Goal: Information Seeking & Learning: Learn about a topic

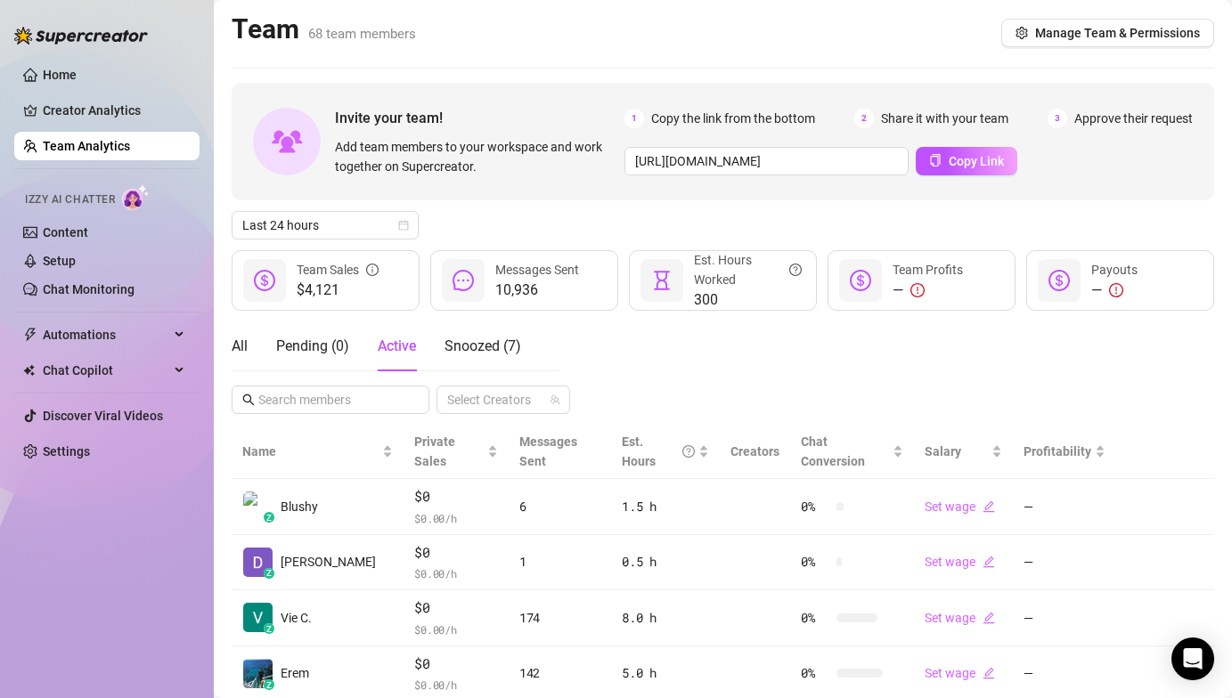
click at [530, 217] on div "Last 24 hours" at bounding box center [723, 225] width 983 height 29
click at [88, 626] on div "Home Creator Analytics Team Analytics Izzy AI Chatter Content Setup Chat Monito…" at bounding box center [106, 341] width 185 height 682
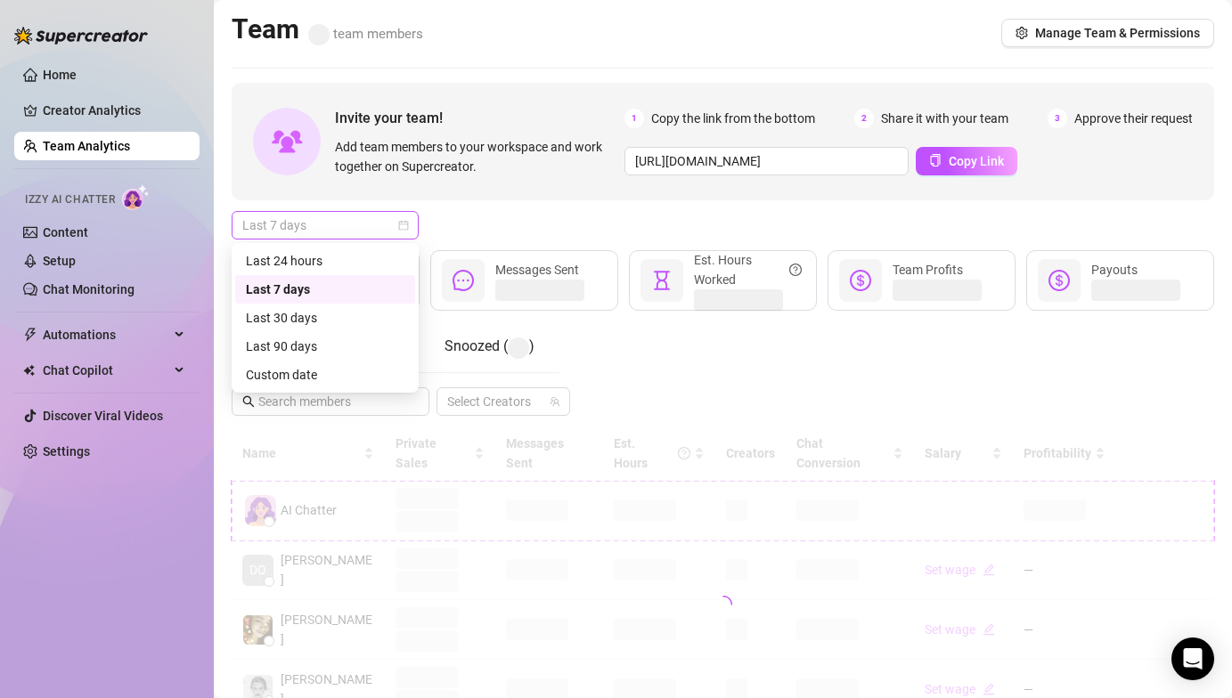
click at [351, 239] on div "Last 7 days" at bounding box center [325, 225] width 187 height 29
click at [345, 257] on div "Last 24 hours" at bounding box center [325, 261] width 159 height 20
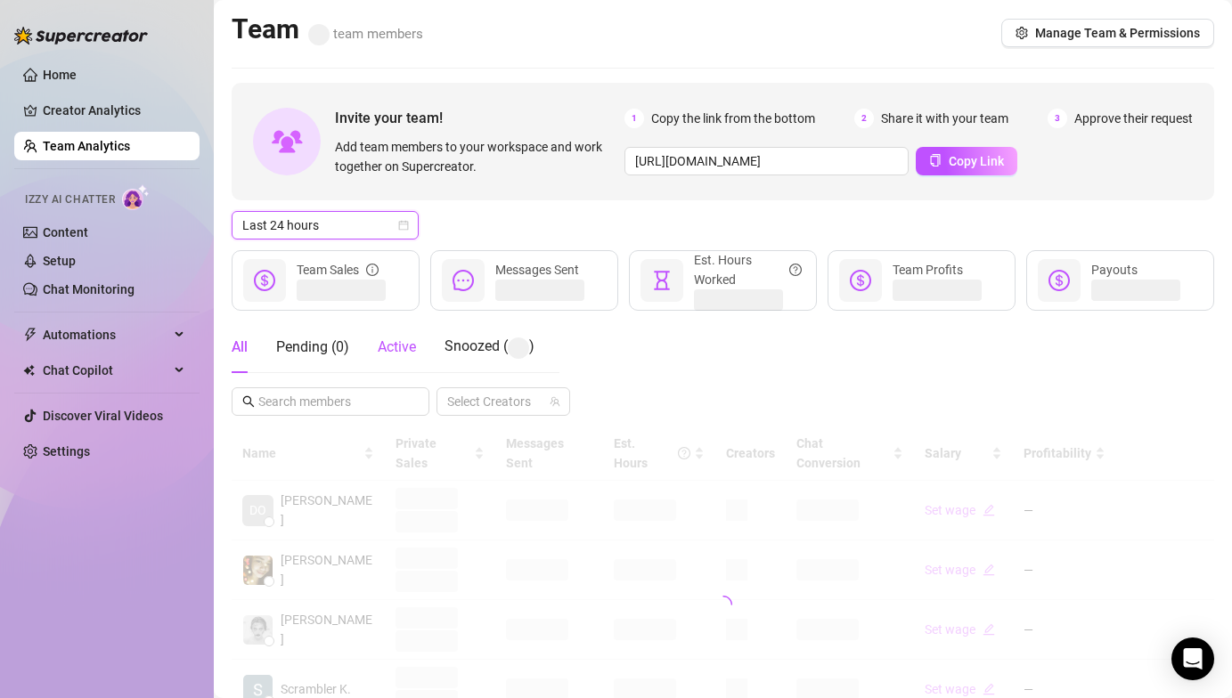
click at [412, 355] on span "Active" at bounding box center [397, 346] width 38 height 17
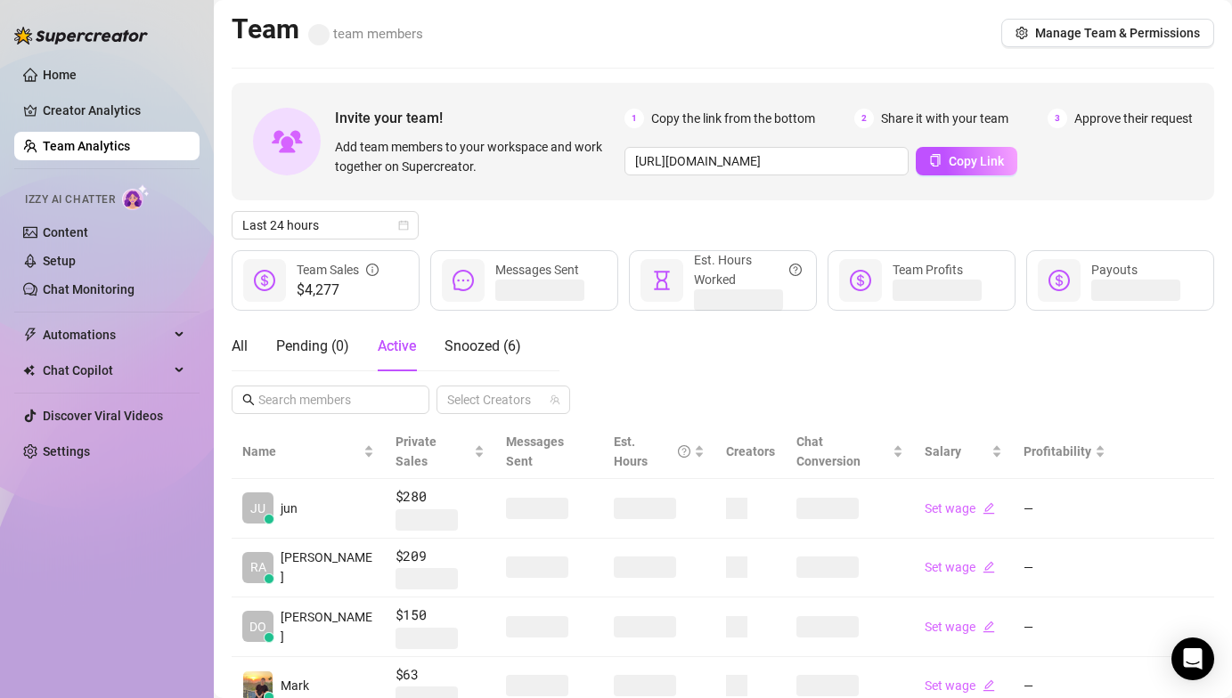
click at [635, 327] on div "All Pending ( 0 ) Active Snoozed ( 6 ) Select Creators" at bounding box center [723, 368] width 983 height 93
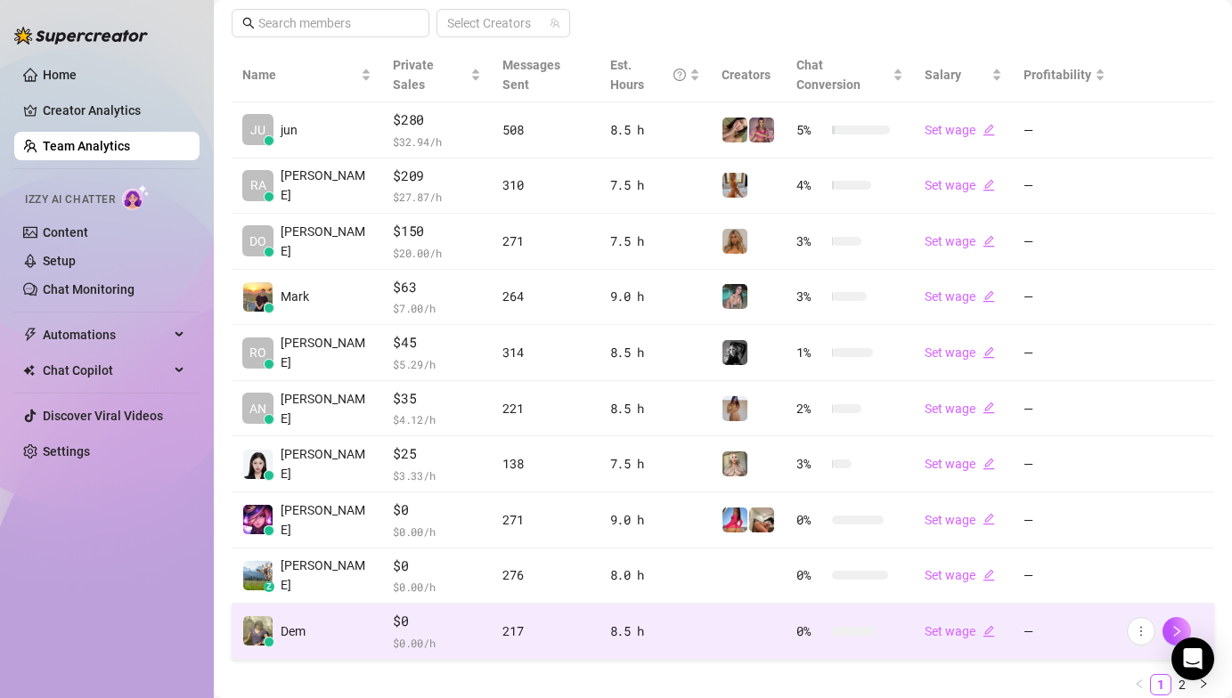
scroll to position [421, 0]
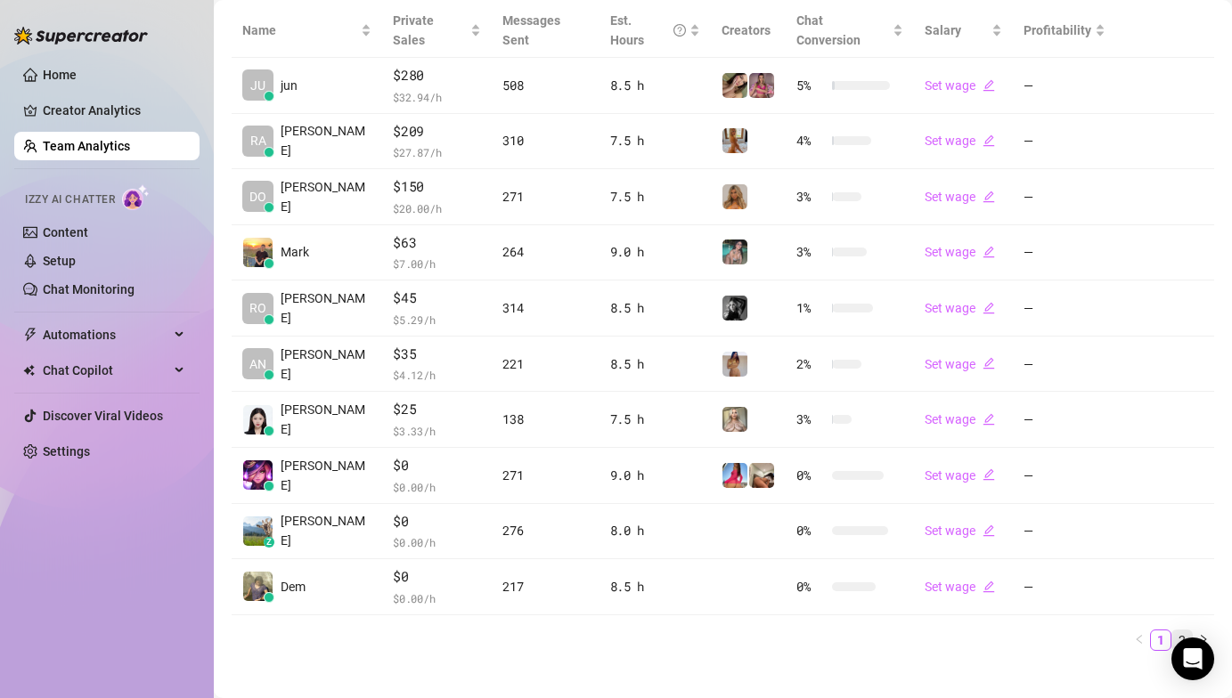
click at [1172, 631] on link "2" at bounding box center [1182, 641] width 20 height 20
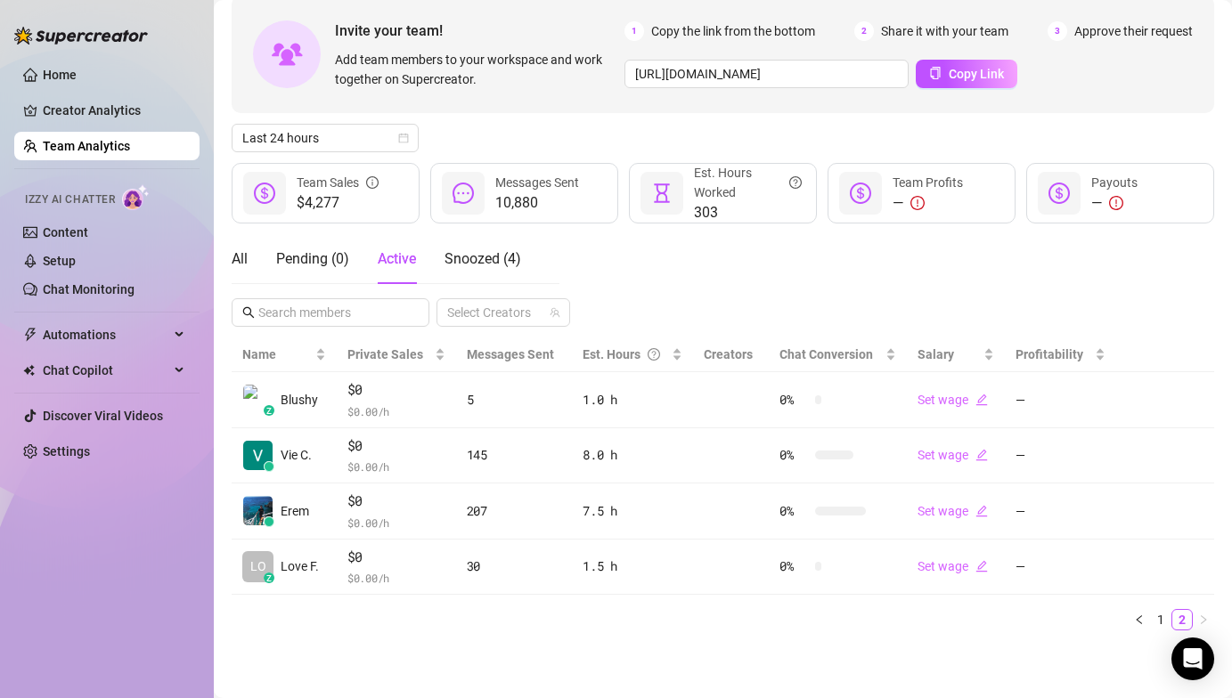
scroll to position [87, 0]
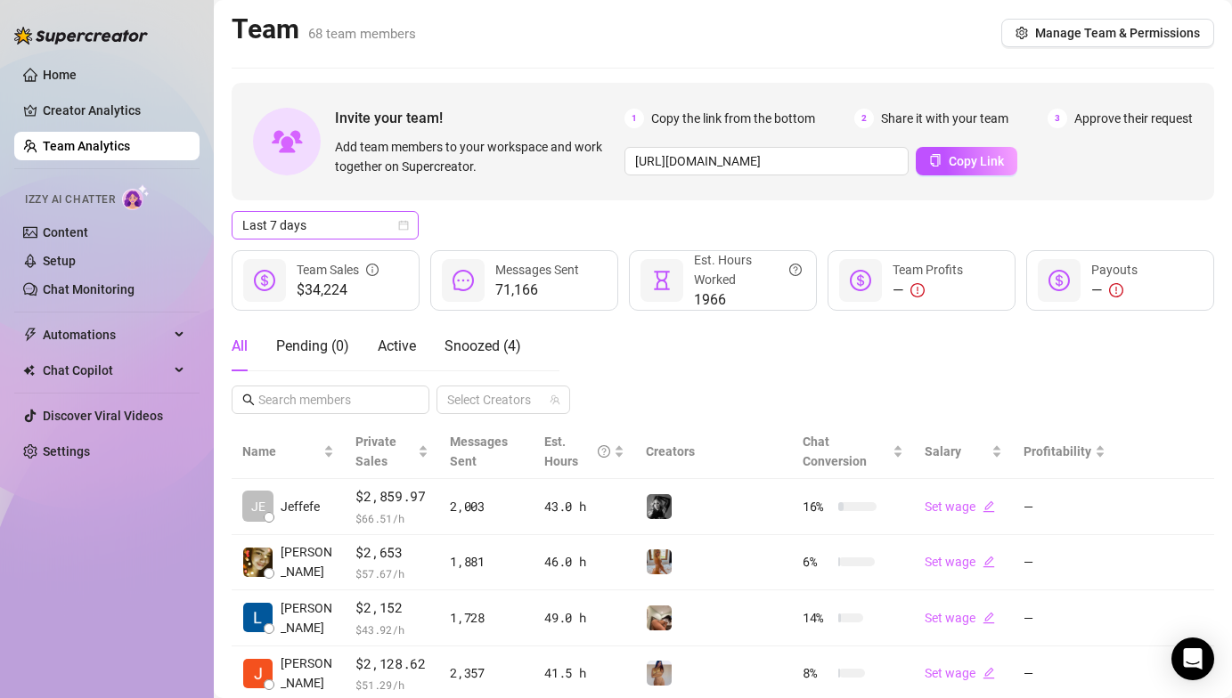
click at [353, 232] on span "Last 7 days" at bounding box center [325, 225] width 166 height 27
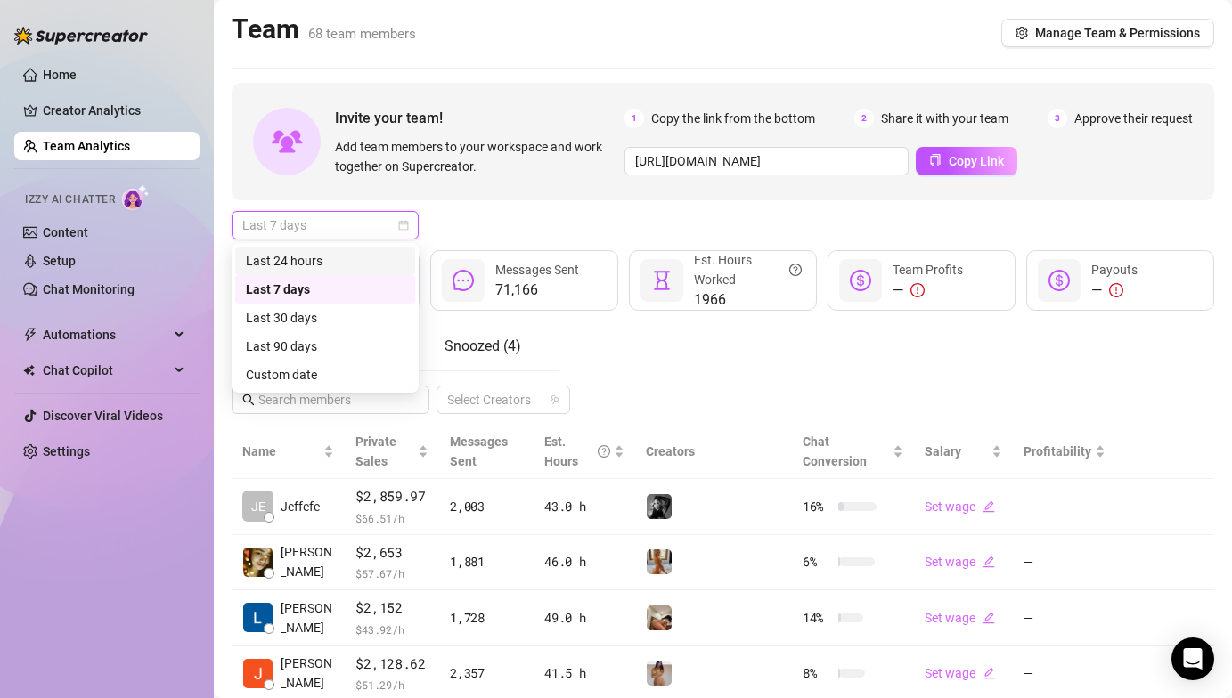
click at [334, 260] on div "Last 24 hours" at bounding box center [325, 261] width 159 height 20
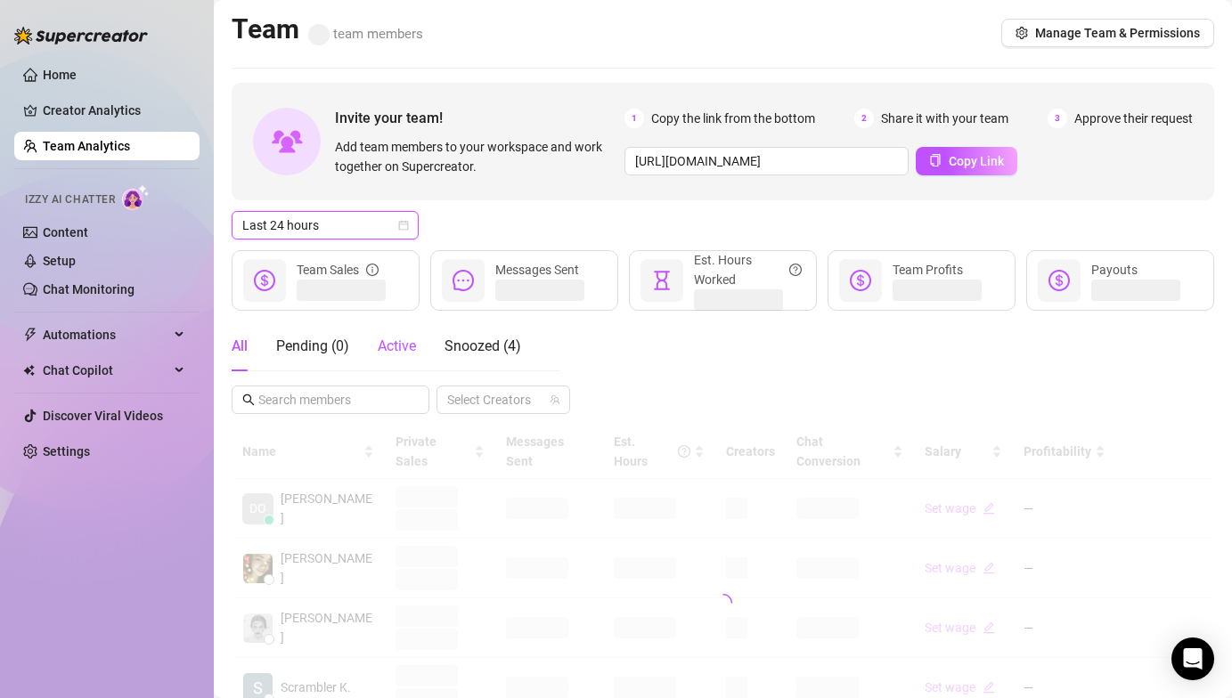
click at [389, 340] on span "Active" at bounding box center [397, 346] width 38 height 17
click at [501, 224] on div "Last 24 hours" at bounding box center [723, 225] width 983 height 29
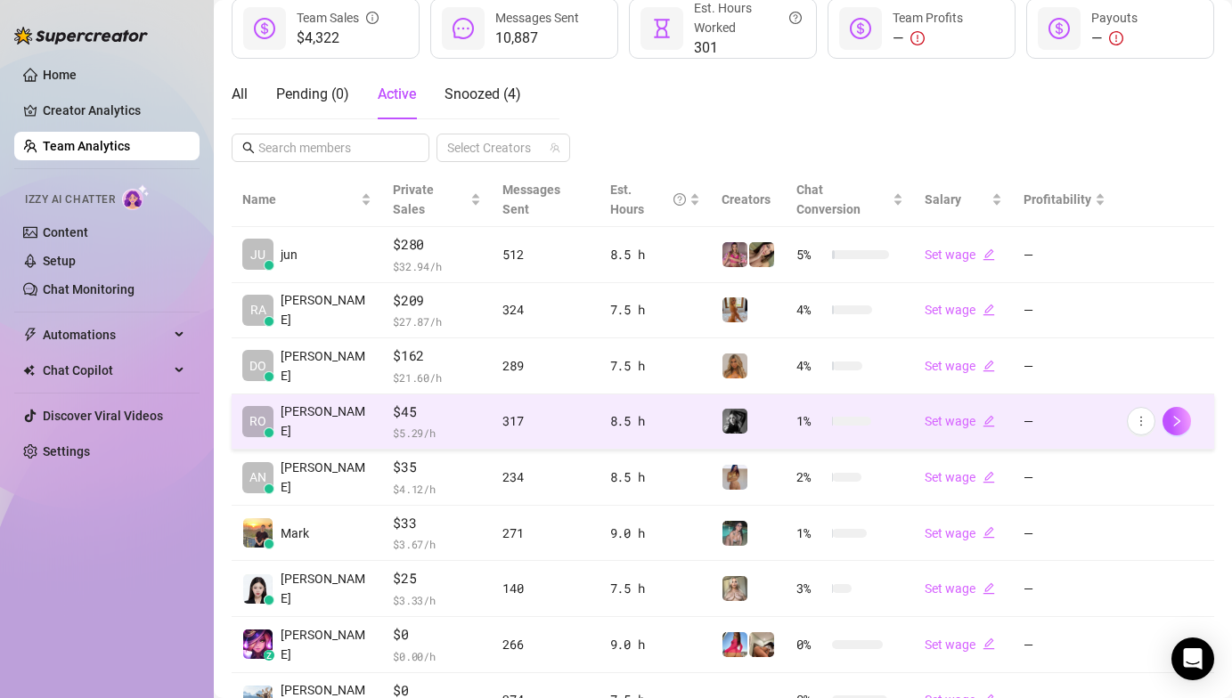
scroll to position [380, 0]
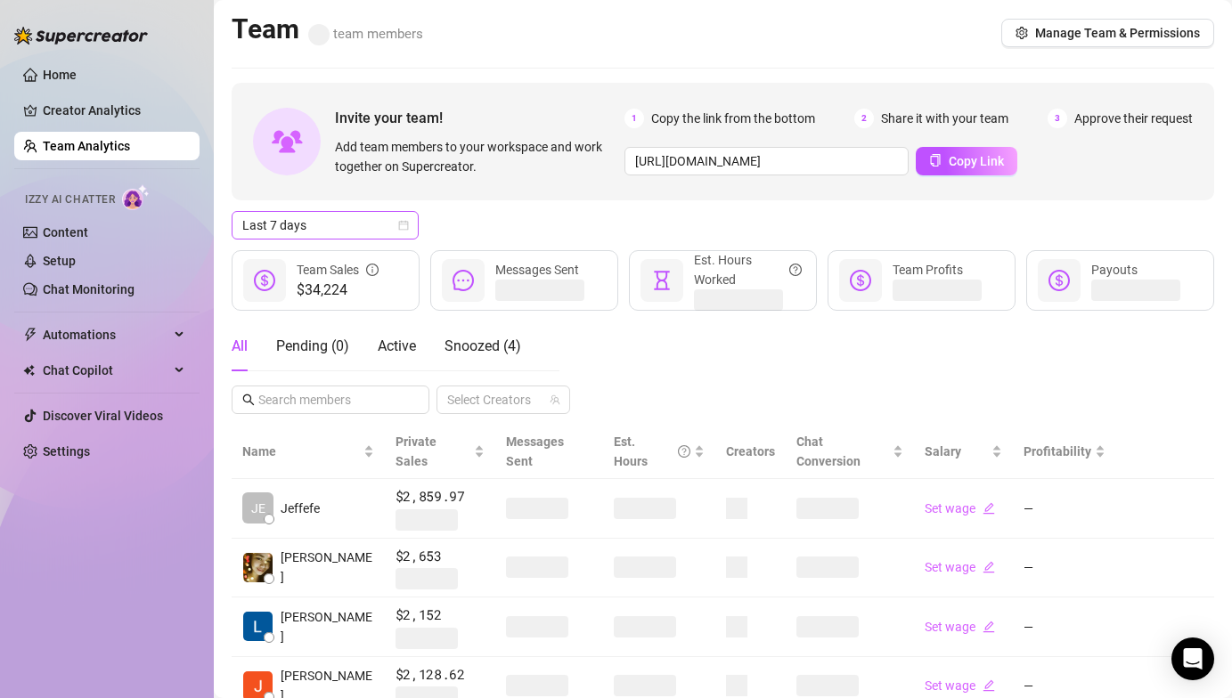
click at [370, 233] on span "Last 7 days" at bounding box center [325, 225] width 166 height 27
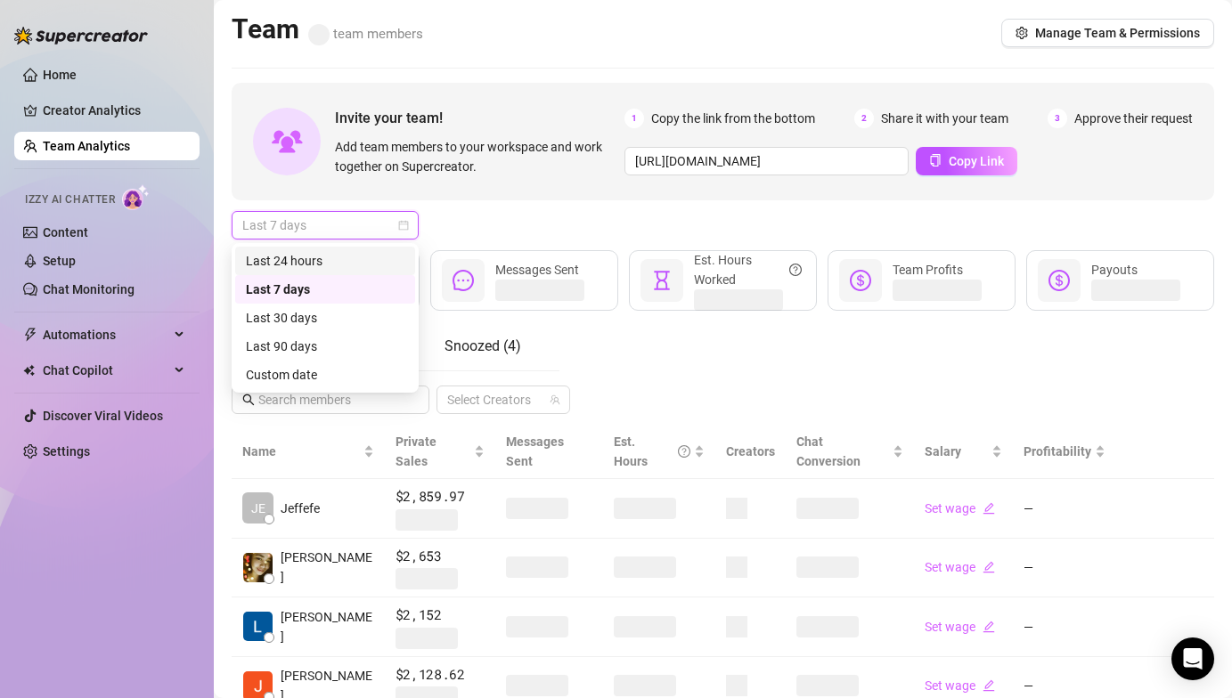
click at [296, 265] on div "Last 24 hours" at bounding box center [325, 261] width 159 height 20
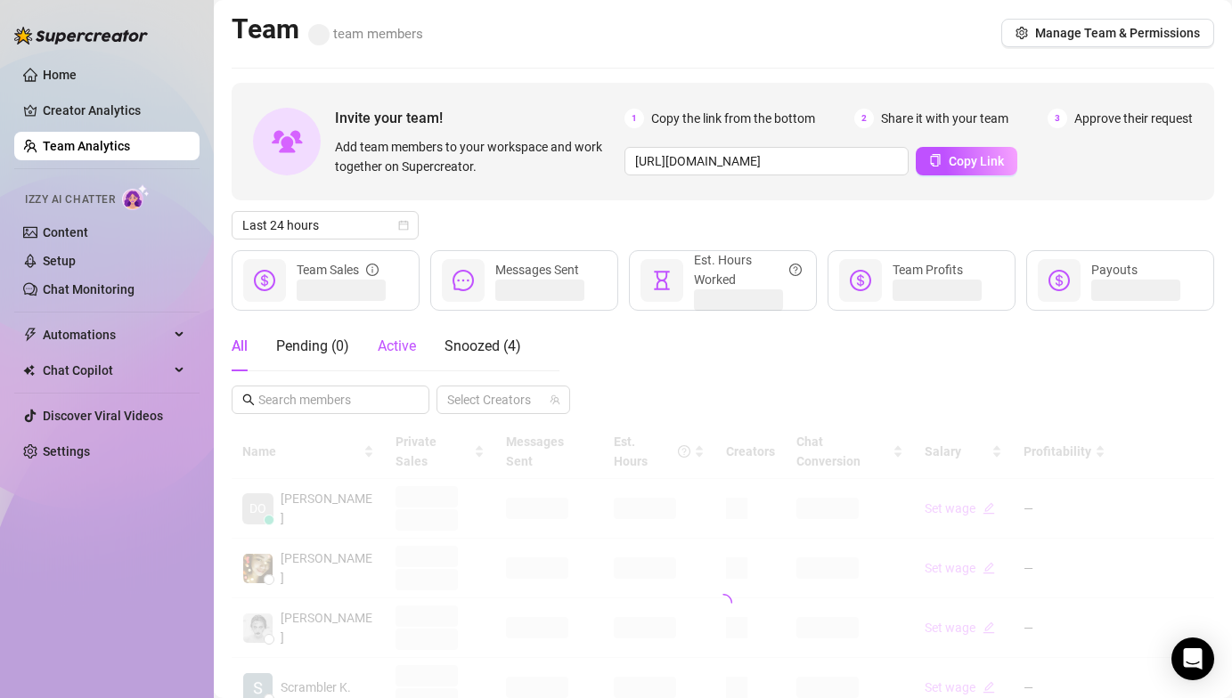
click at [387, 336] on div "Active" at bounding box center [397, 346] width 38 height 21
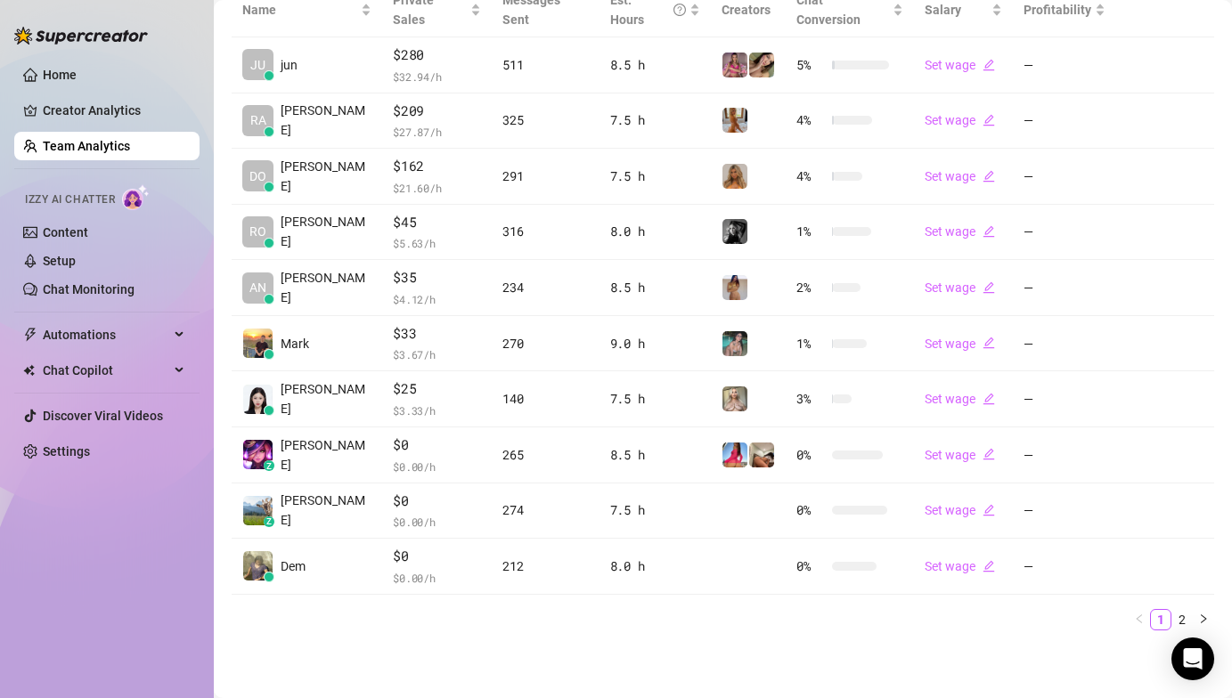
scroll to position [421, 0]
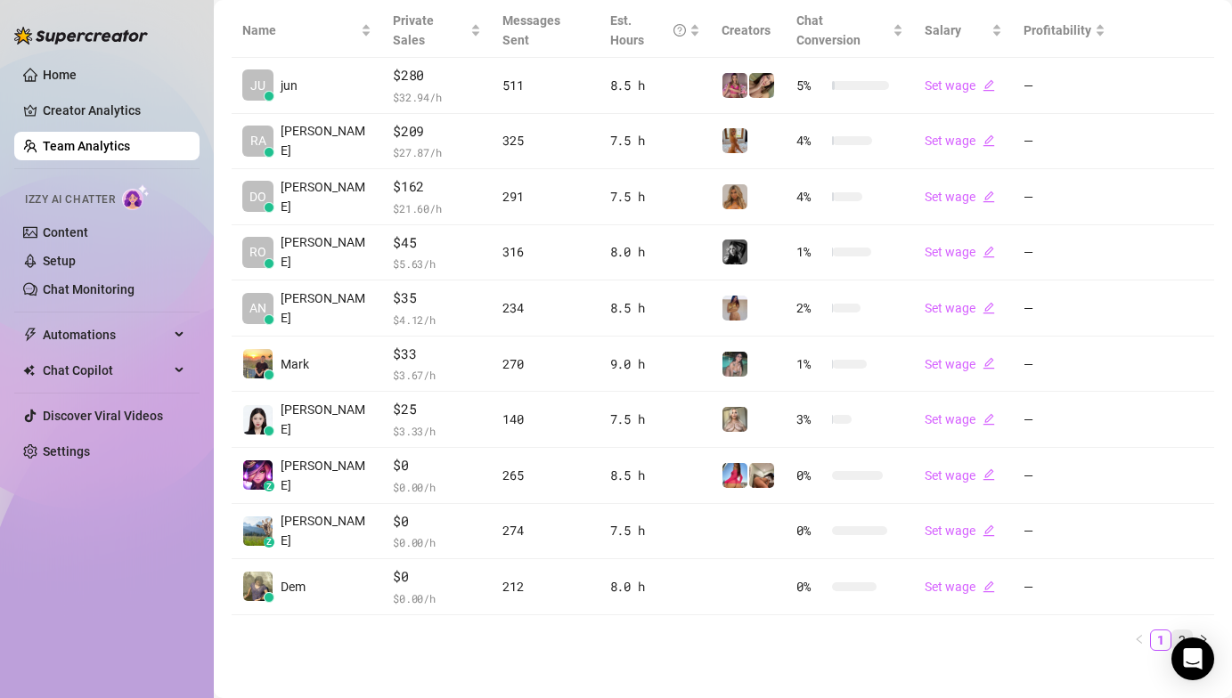
click at [1175, 631] on link "2" at bounding box center [1182, 641] width 20 height 20
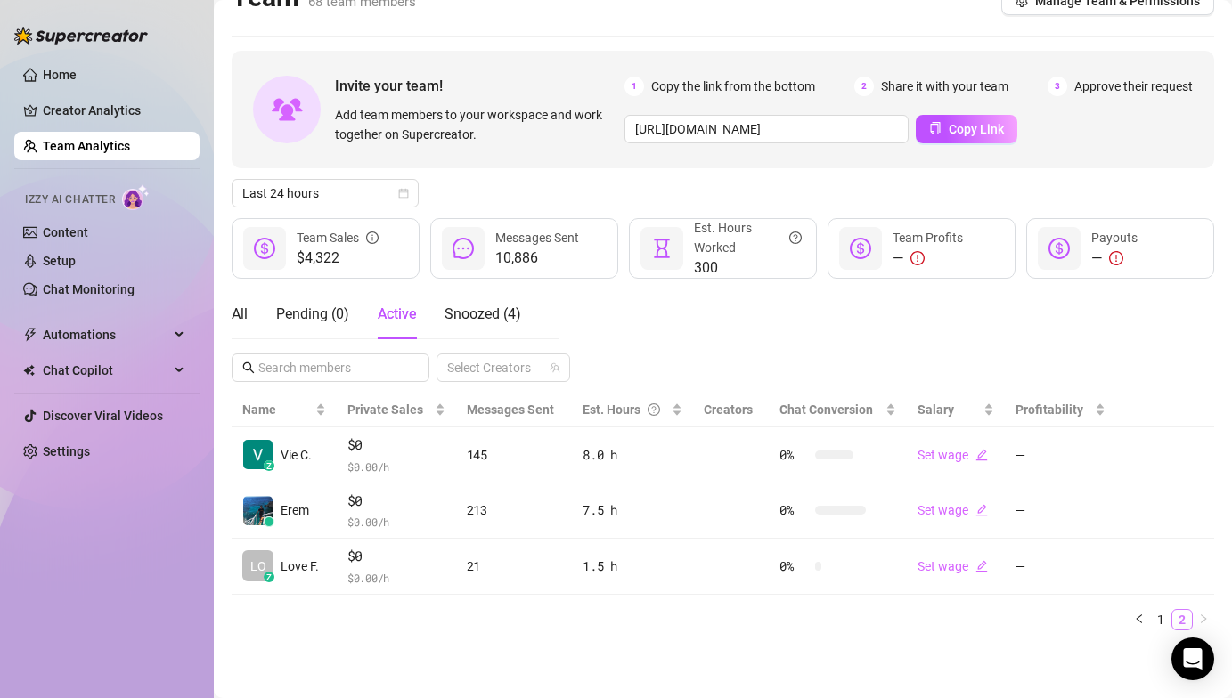
scroll to position [31, 0]
click at [1151, 620] on link "1" at bounding box center [1161, 621] width 20 height 20
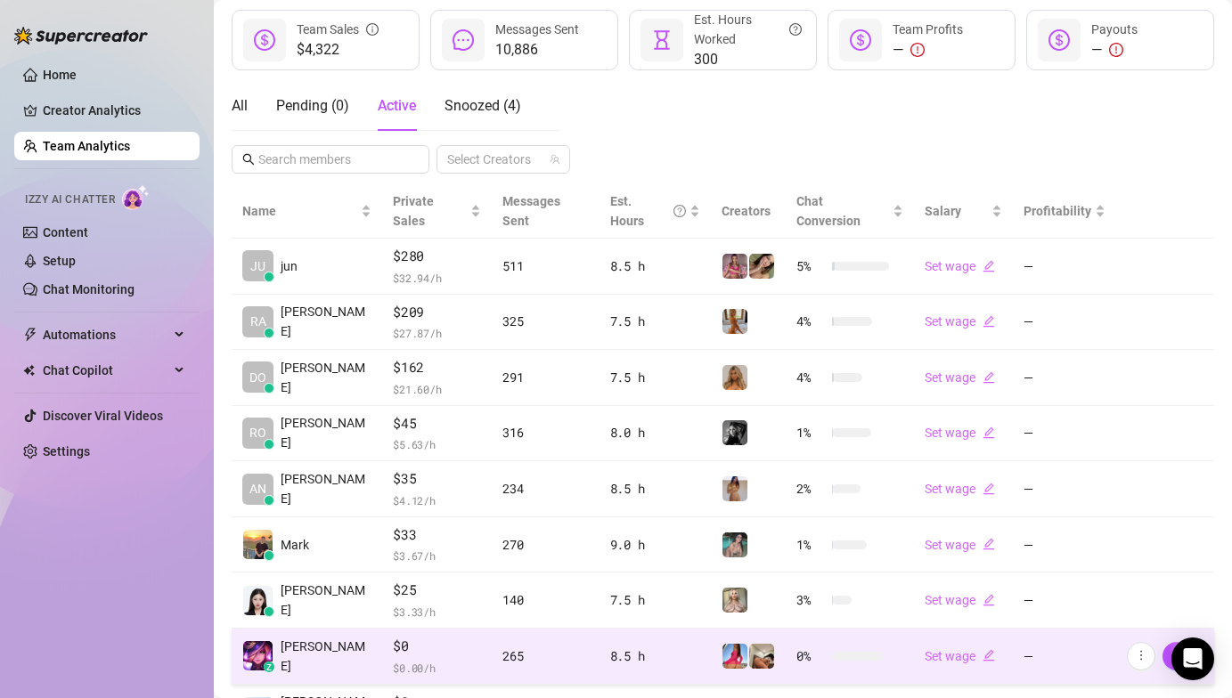
scroll to position [400, 0]
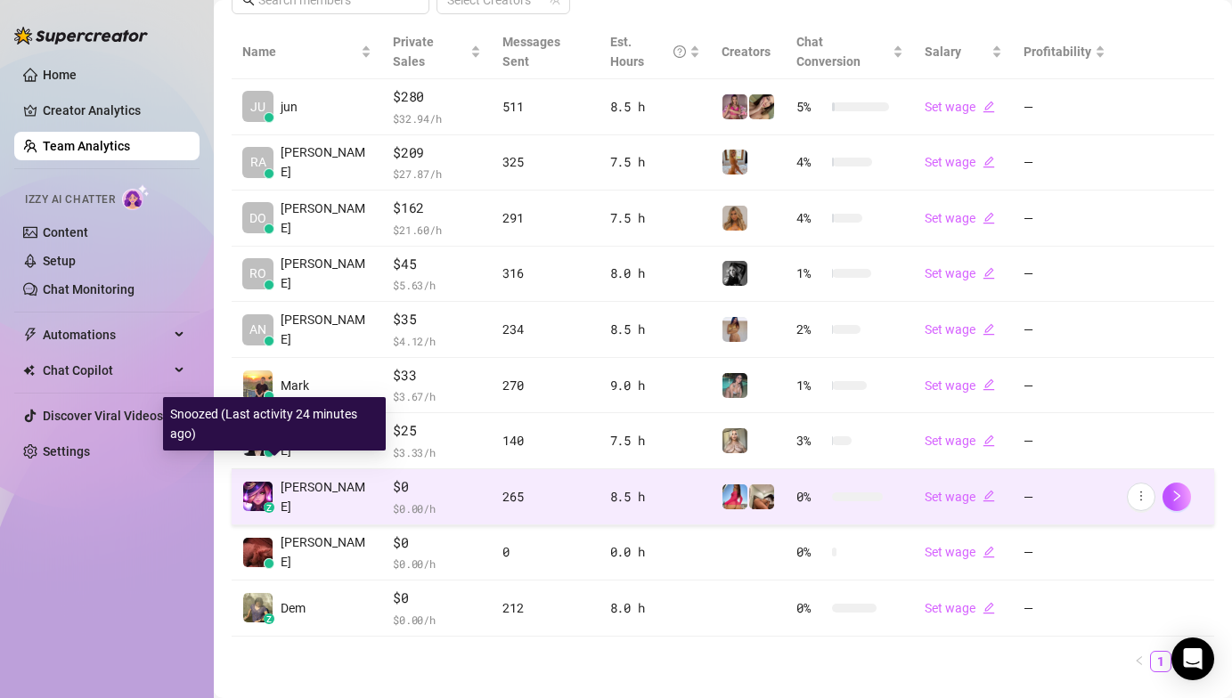
click at [266, 482] on img at bounding box center [257, 496] width 29 height 29
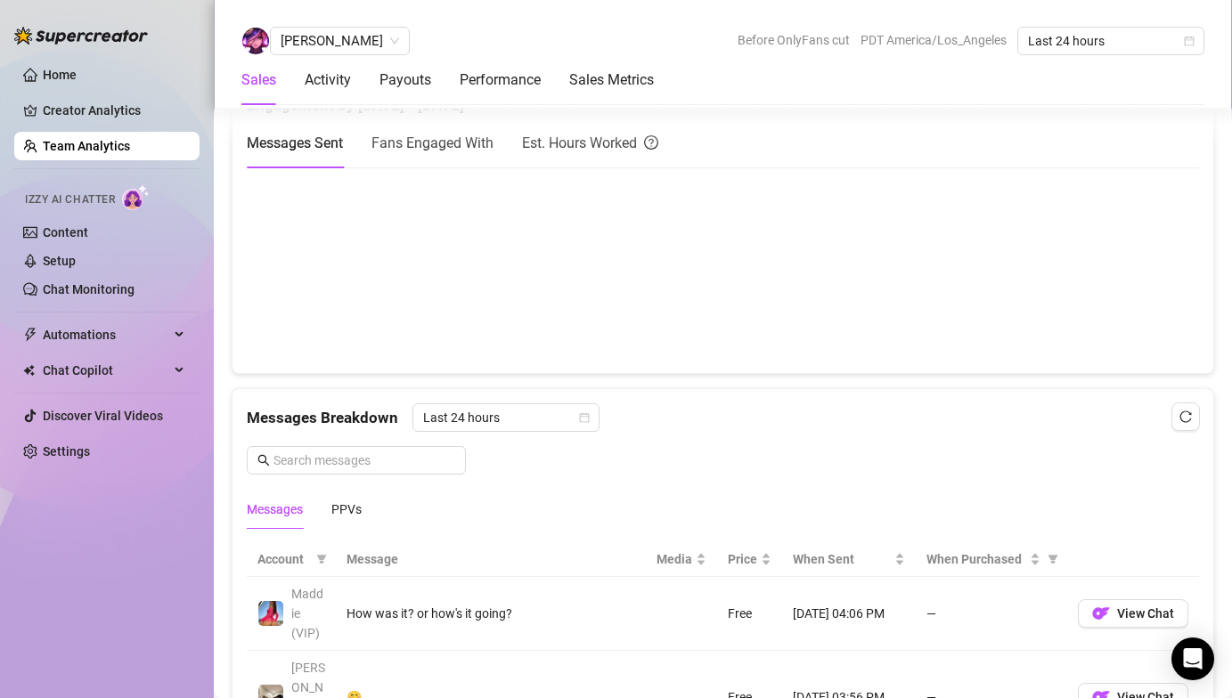
scroll to position [776, 0]
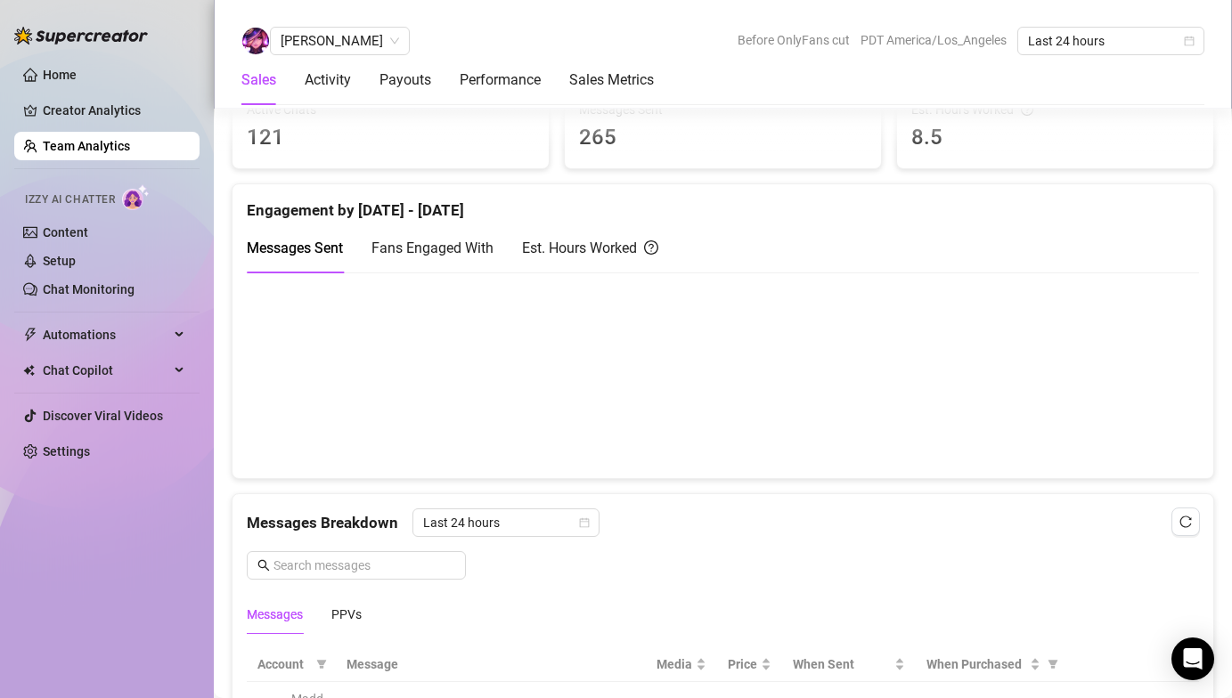
click at [86, 150] on link "Team Analytics" at bounding box center [86, 146] width 87 height 14
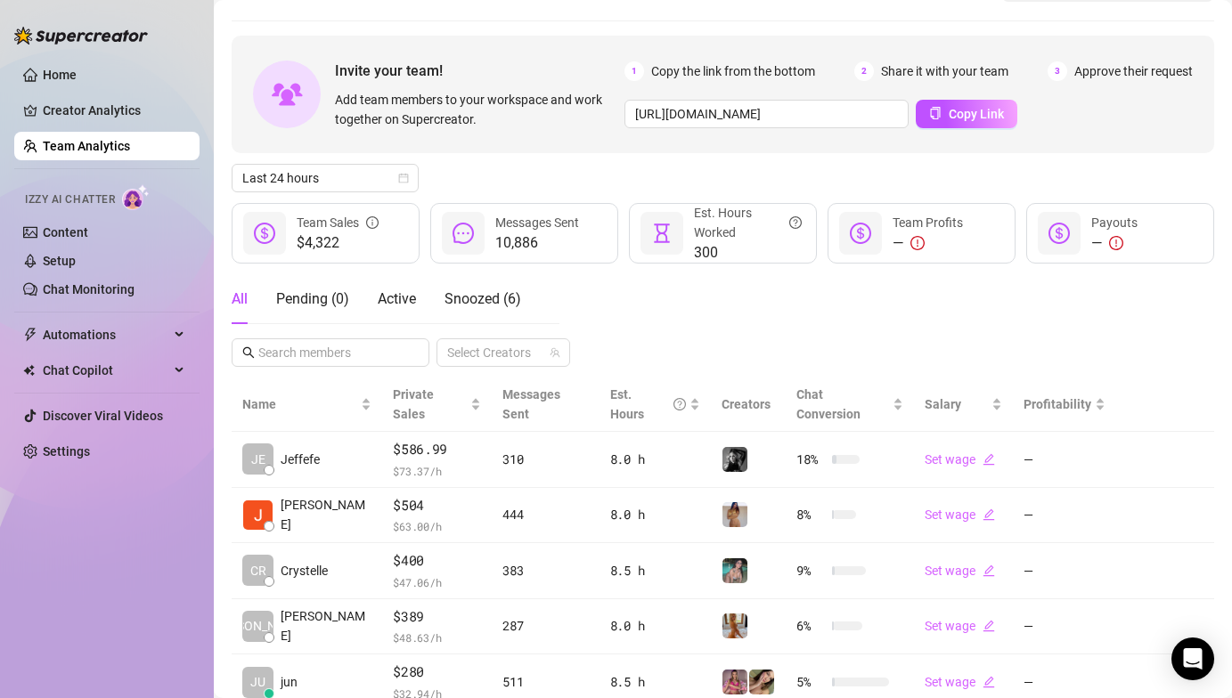
scroll to position [38, 0]
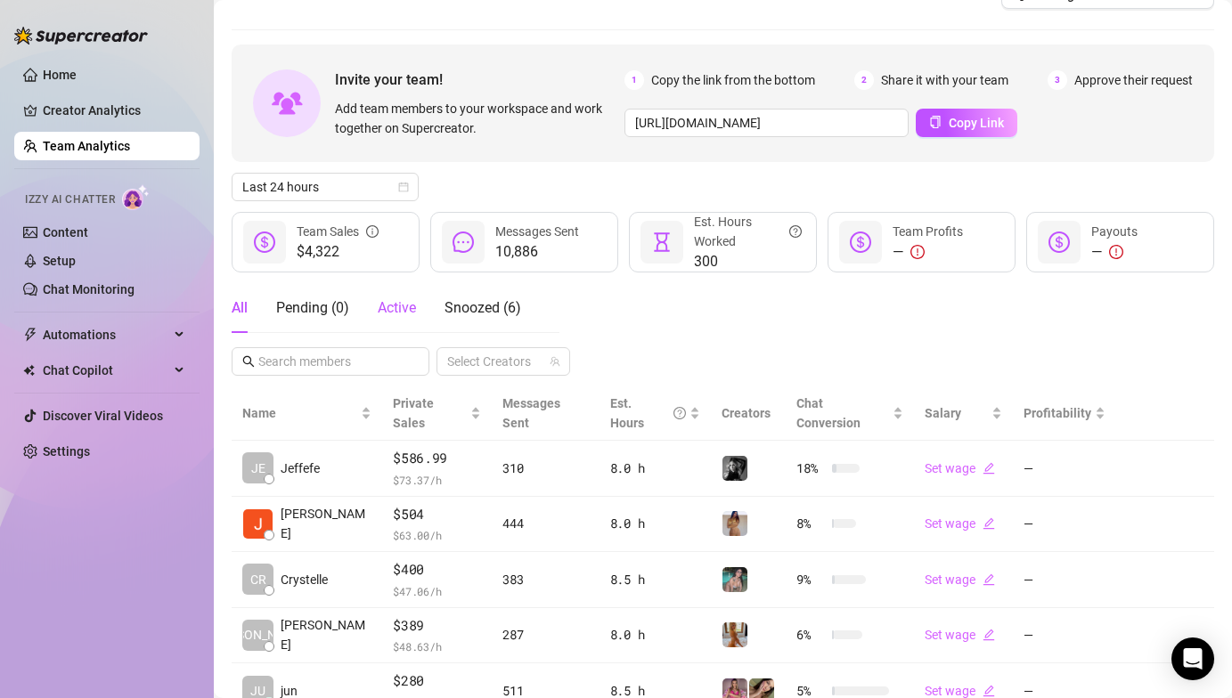
click at [403, 314] on span "Active" at bounding box center [397, 307] width 38 height 17
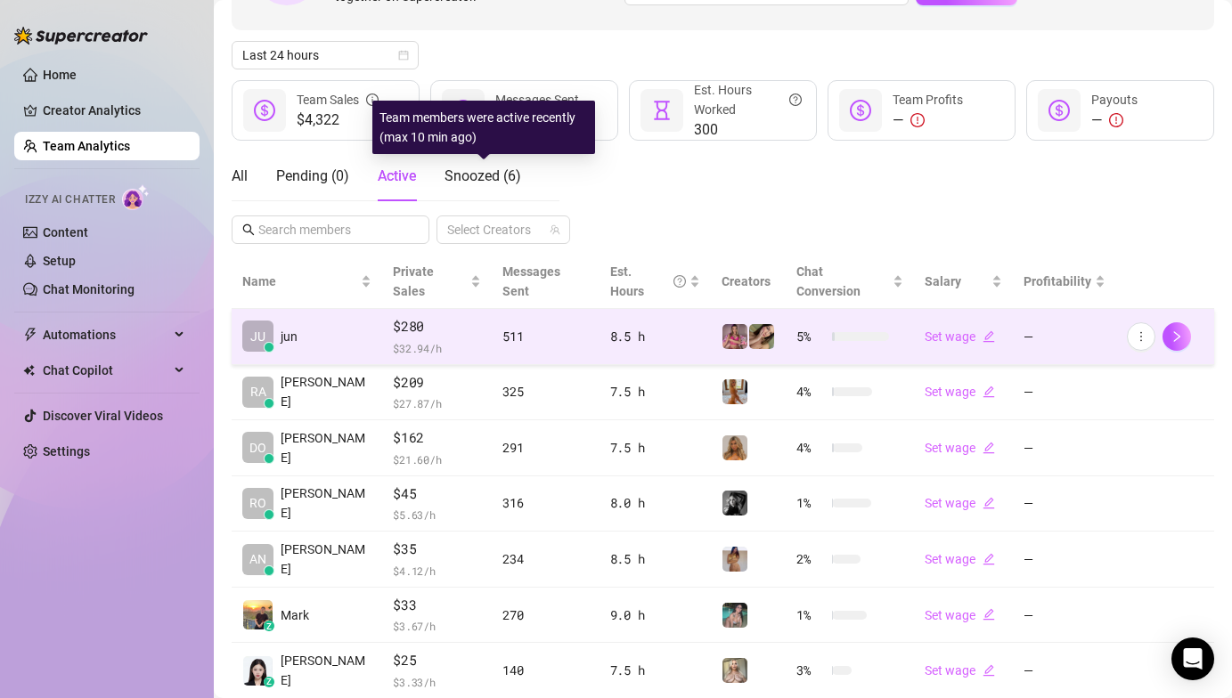
scroll to position [173, 0]
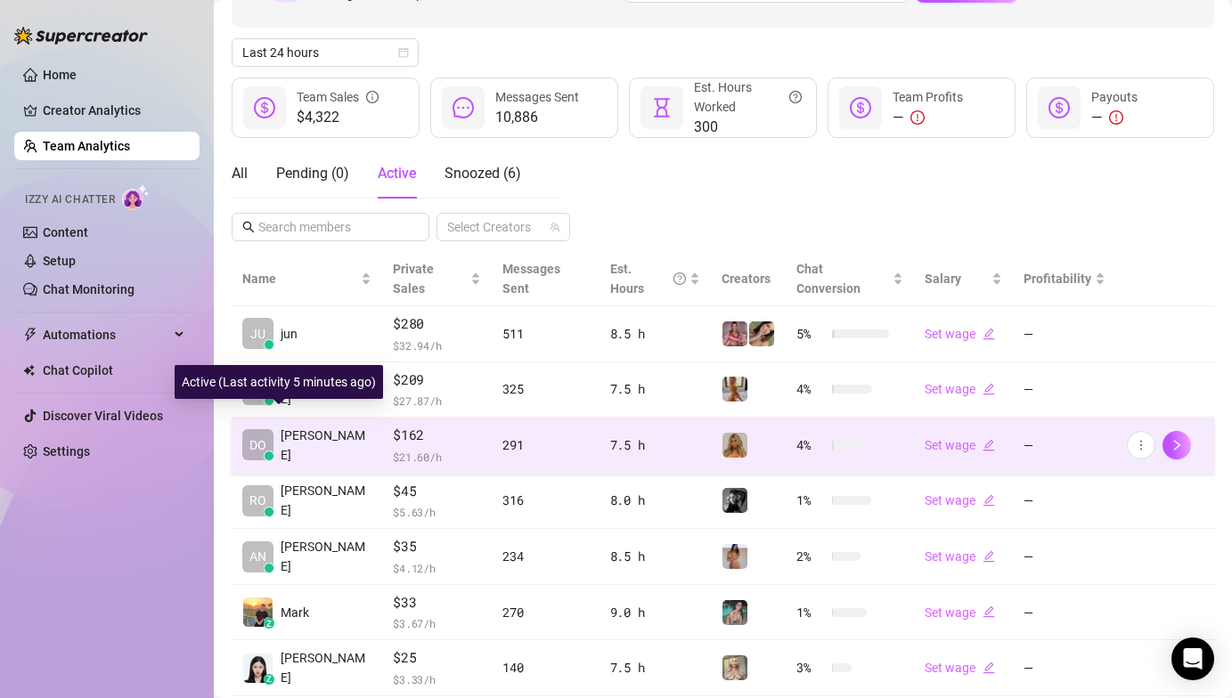
click at [261, 436] on span "DO" at bounding box center [257, 446] width 17 height 20
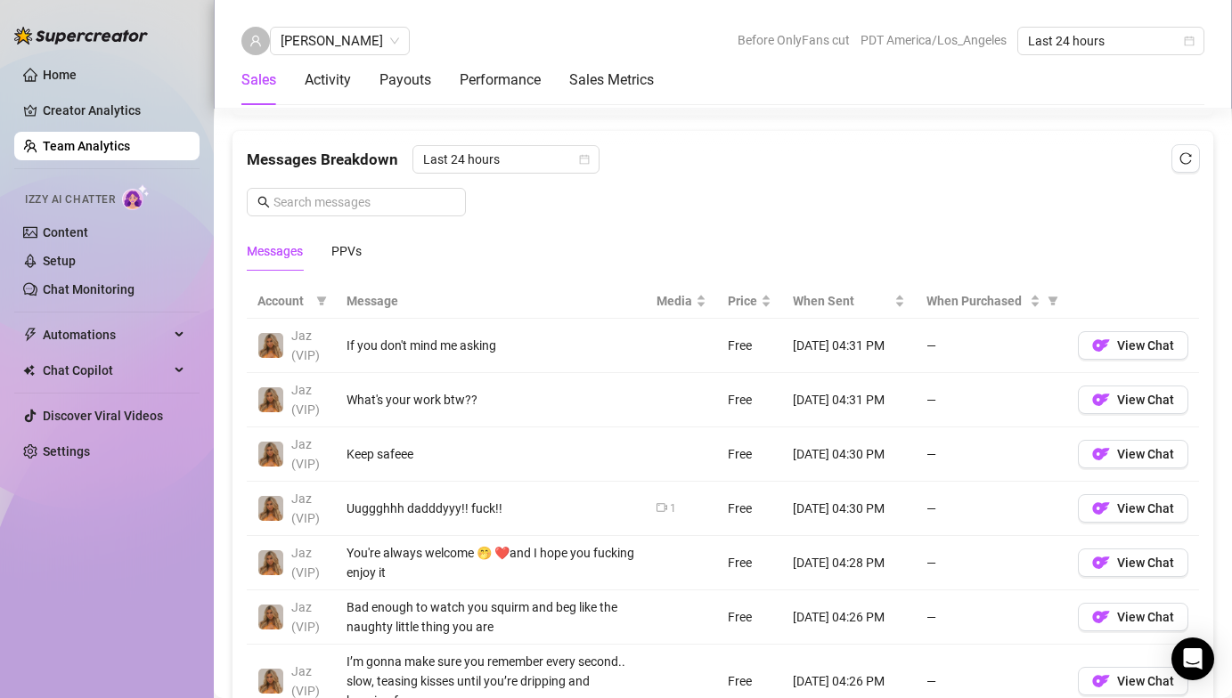
scroll to position [1164, 0]
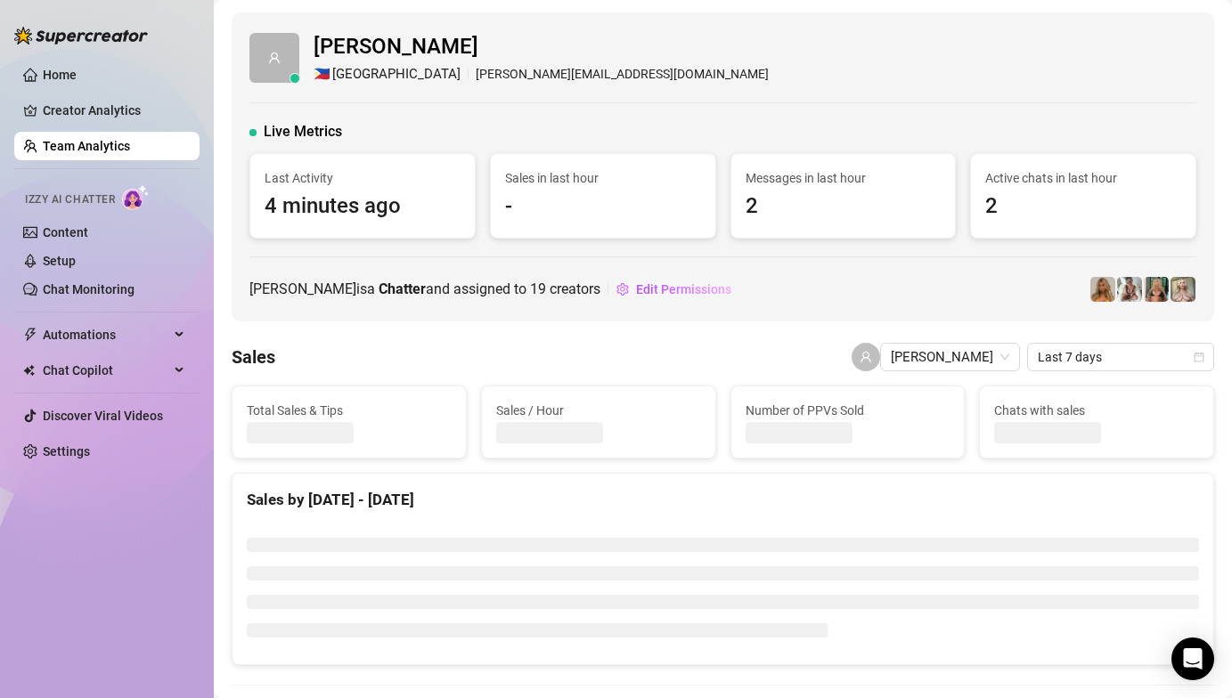
click at [113, 143] on link "Team Analytics" at bounding box center [86, 146] width 87 height 14
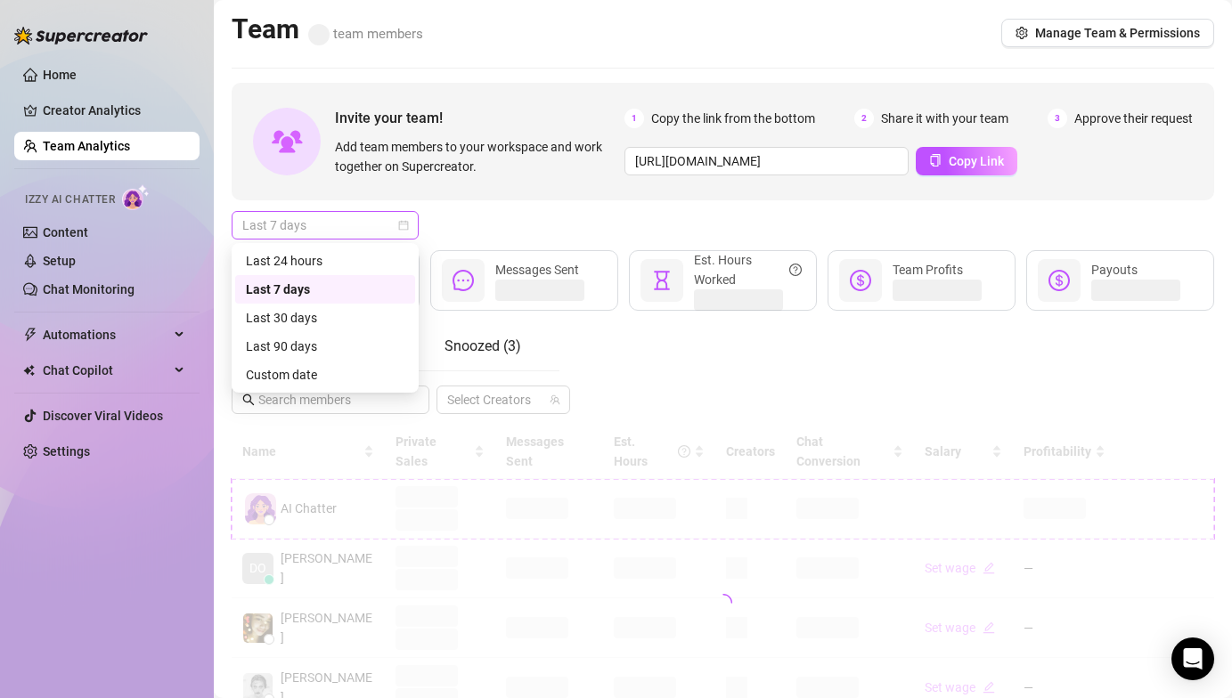
click at [285, 224] on span "Last 7 days" at bounding box center [325, 225] width 166 height 27
click at [312, 255] on div "Last 24 hours" at bounding box center [325, 261] width 159 height 20
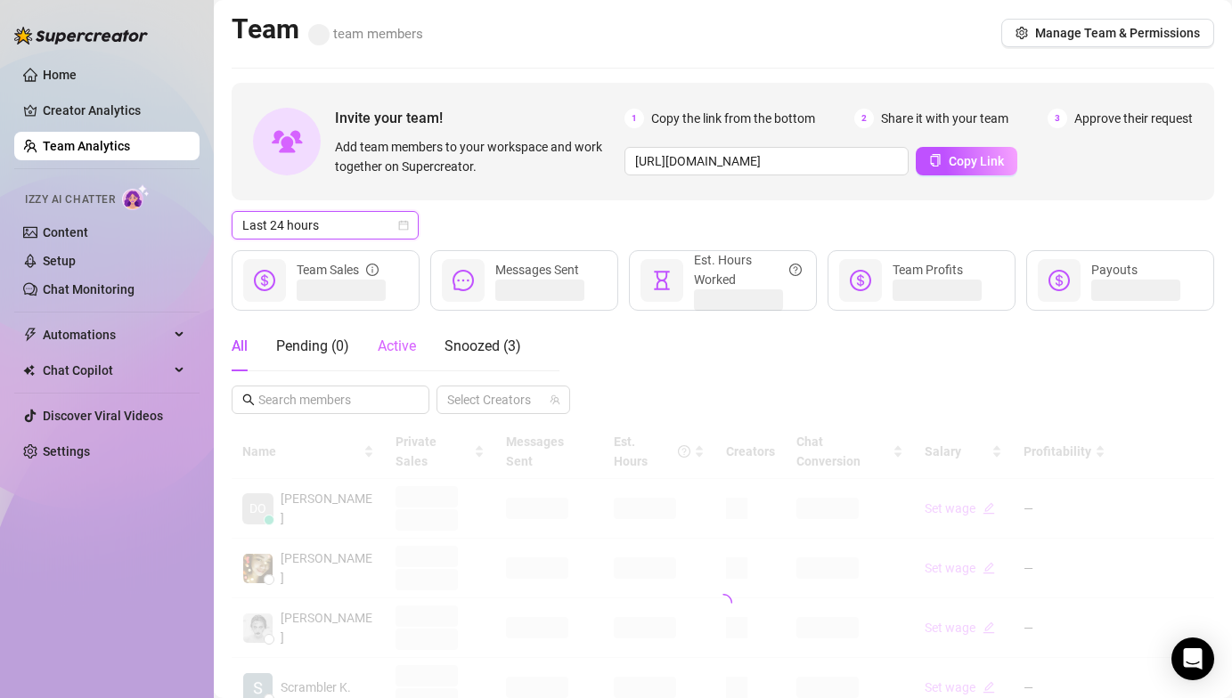
click at [399, 357] on div "Active" at bounding box center [397, 347] width 38 height 50
click at [491, 249] on div "Invite your team! Add team members to your workspace and work together on Super…" at bounding box center [723, 604] width 983 height 1043
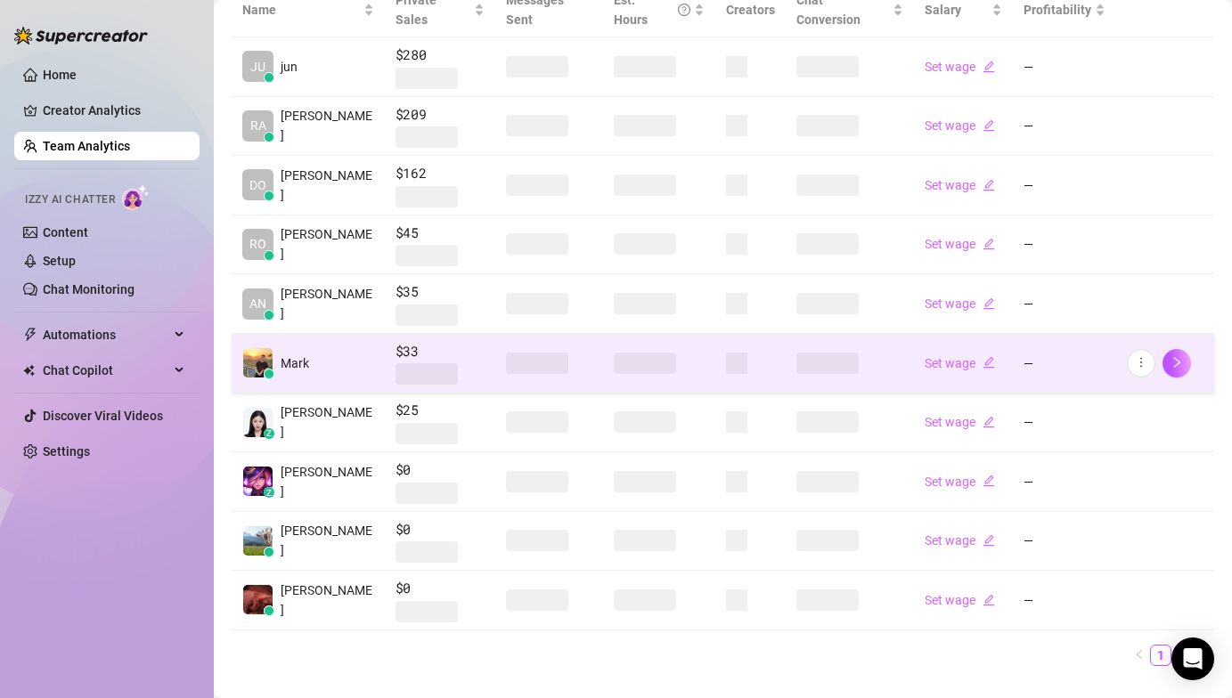
scroll to position [457, 0]
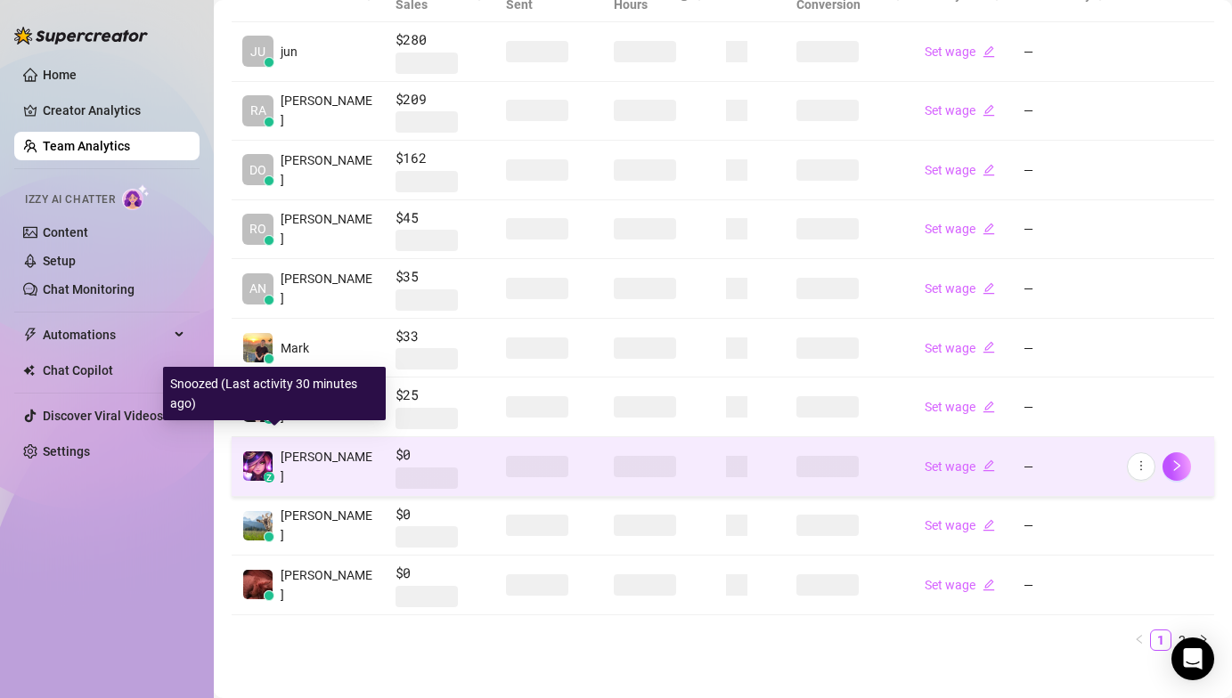
click at [273, 449] on div "z Billie" at bounding box center [308, 466] width 132 height 39
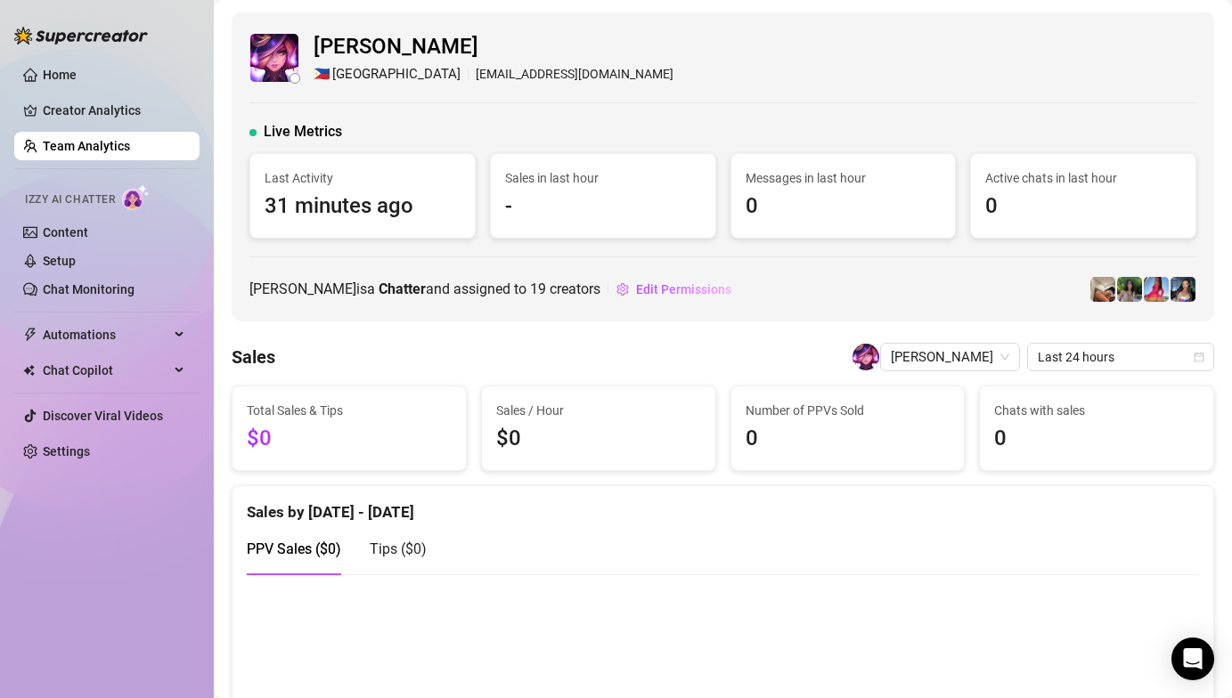
click at [120, 144] on link "Team Analytics" at bounding box center [86, 146] width 87 height 14
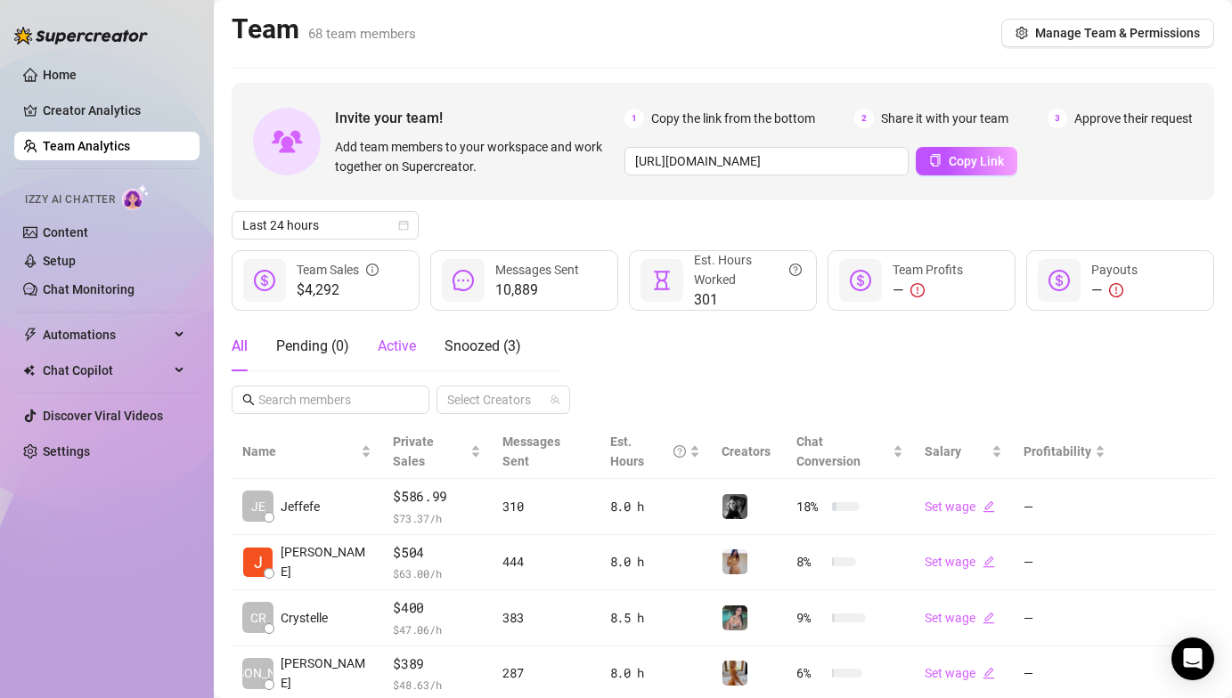
click at [396, 344] on span "Active" at bounding box center [397, 346] width 38 height 17
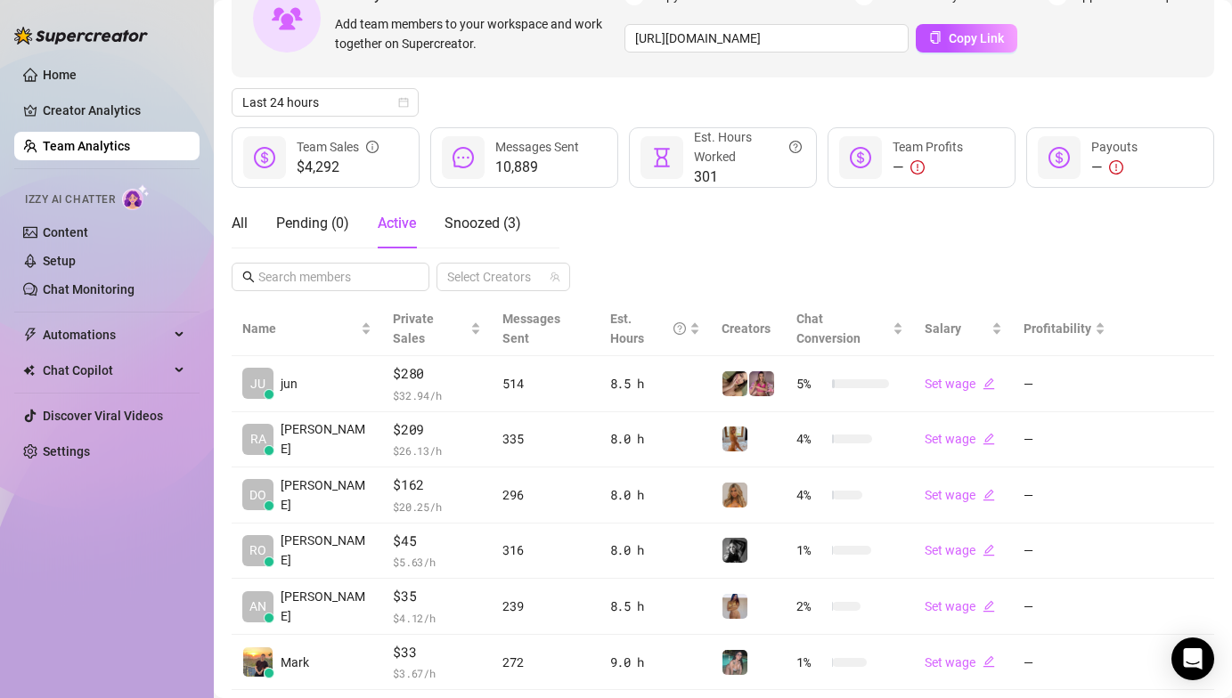
scroll to position [62, 0]
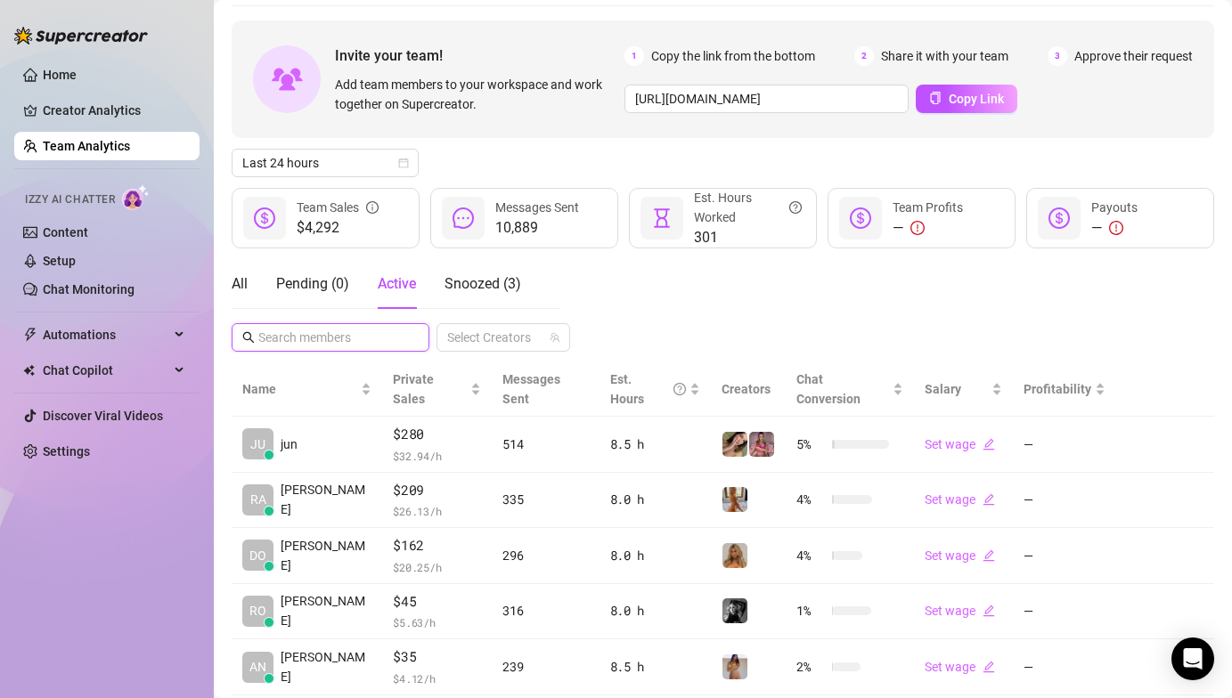
click at [293, 332] on input "text" at bounding box center [331, 338] width 146 height 20
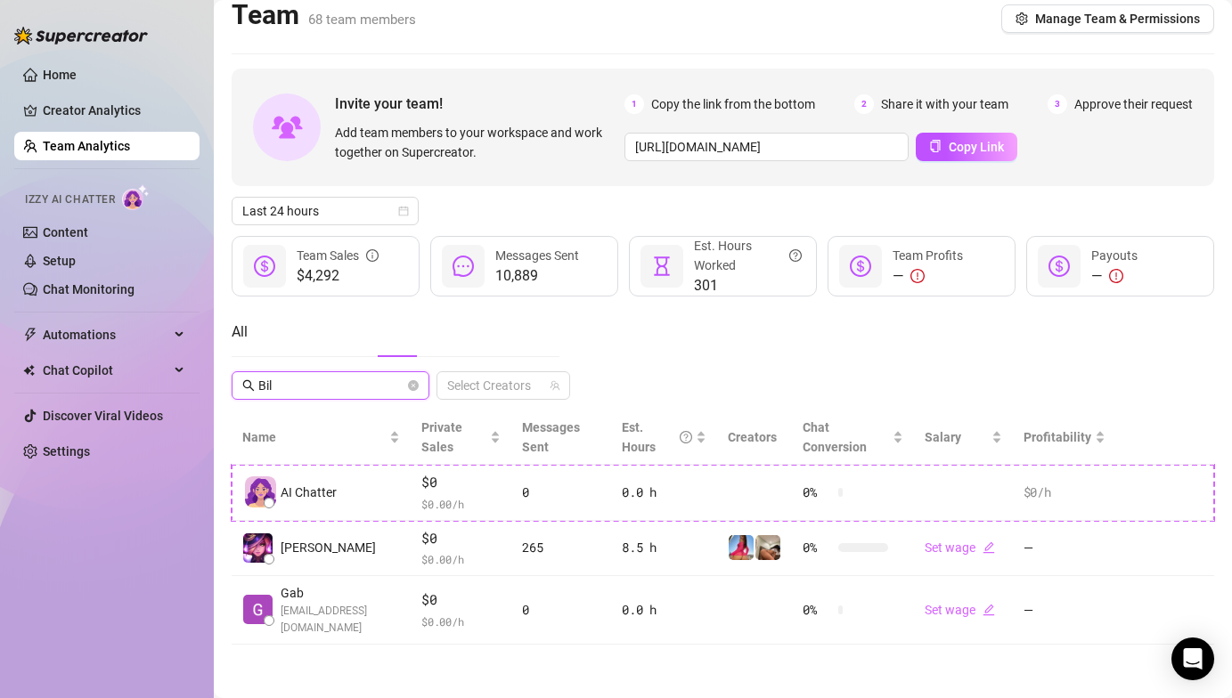
scroll to position [0, 0]
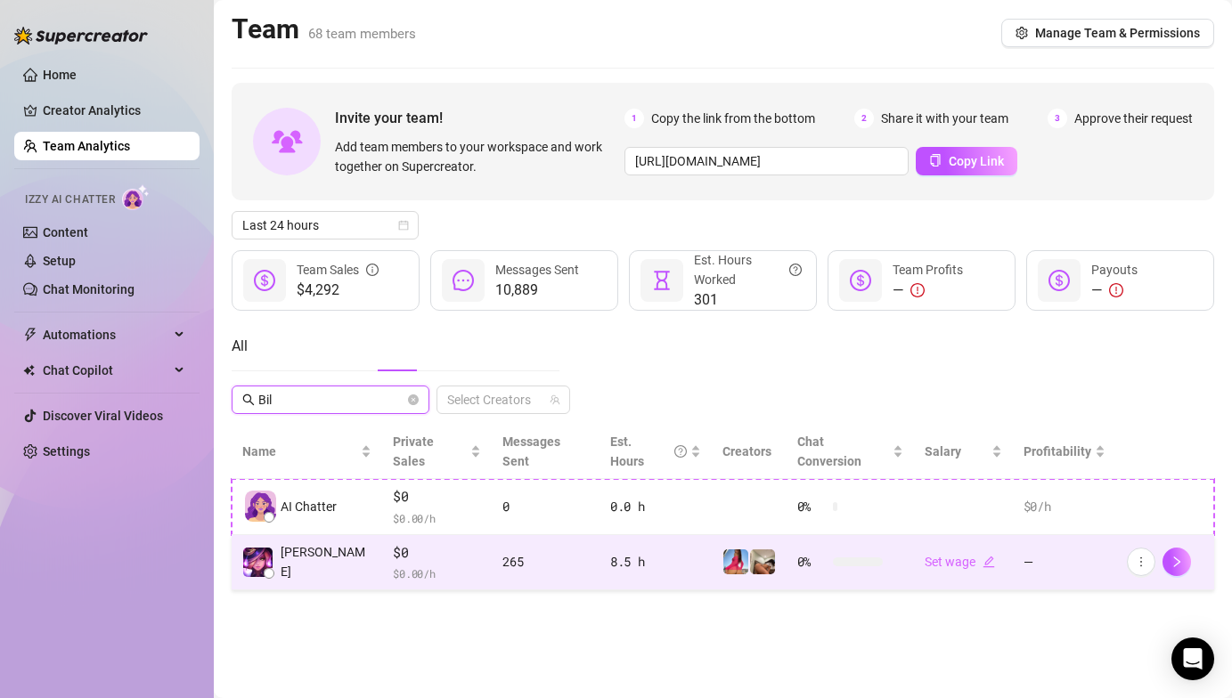
type input "Bil"
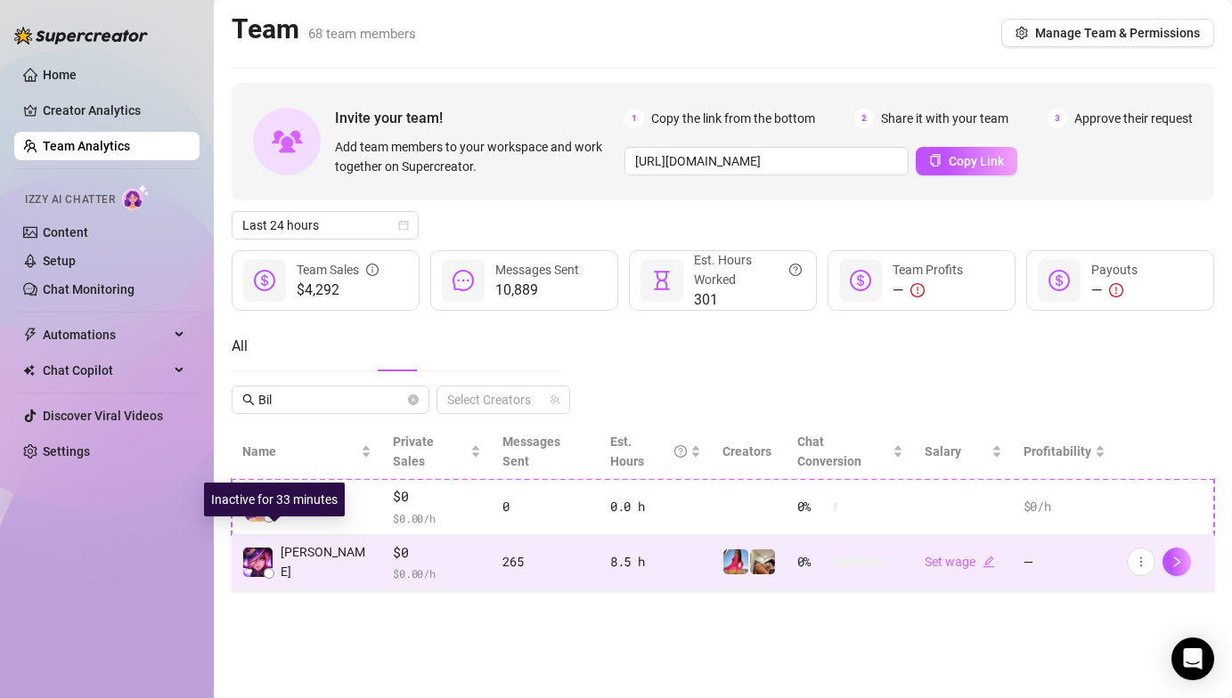
click at [254, 550] on img at bounding box center [257, 562] width 29 height 29
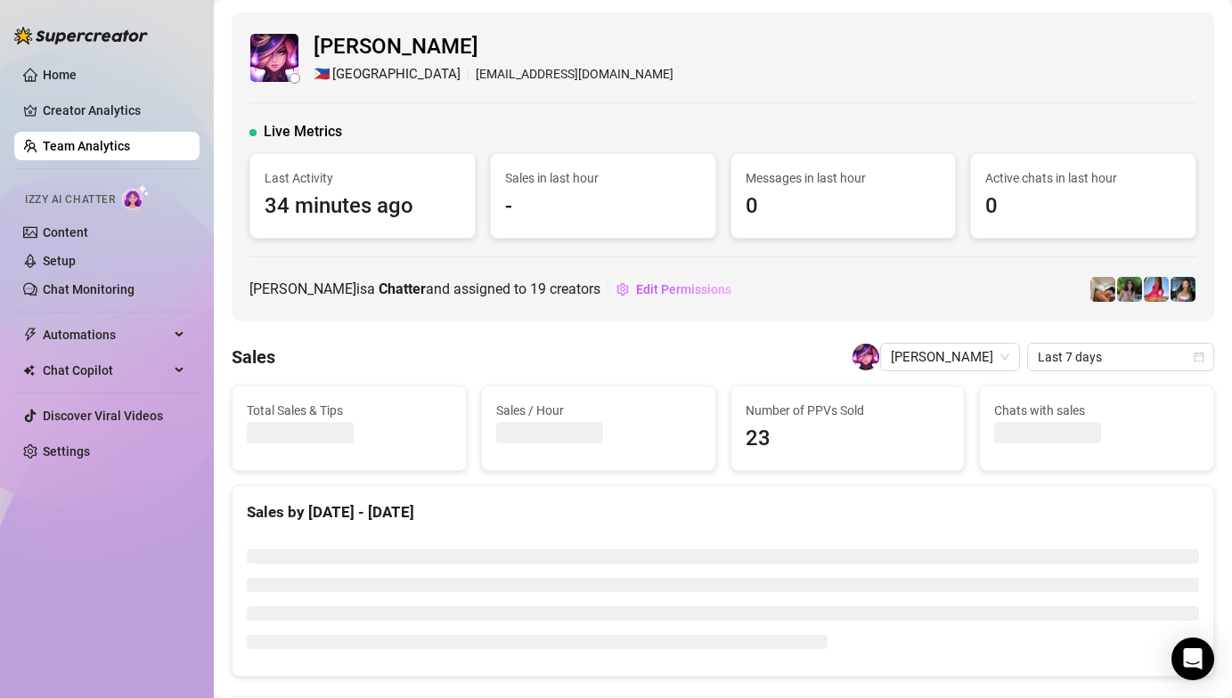
click at [746, 67] on div "[PERSON_NAME] 🇵🇭 Manila [EMAIL_ADDRESS][DOMAIN_NAME]" at bounding box center [722, 57] width 947 height 54
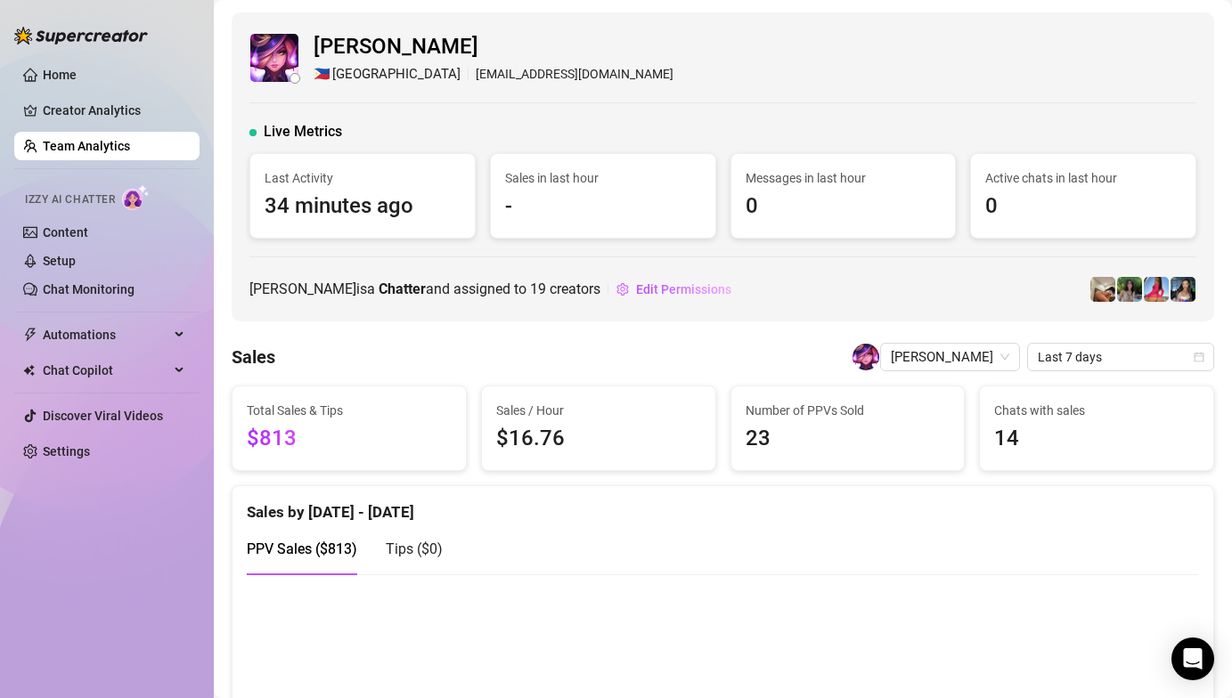
click at [665, 245] on div "[PERSON_NAME] 🇵🇭 Manila [EMAIL_ADDRESS][DOMAIN_NAME] Live Metrics Last Activity…" at bounding box center [723, 166] width 983 height 309
click at [484, 245] on div "[PERSON_NAME] 🇵🇭 Manila [EMAIL_ADDRESS][DOMAIN_NAME] Live Metrics Last Activity…" at bounding box center [723, 166] width 983 height 309
click at [112, 150] on link "Team Analytics" at bounding box center [86, 146] width 87 height 14
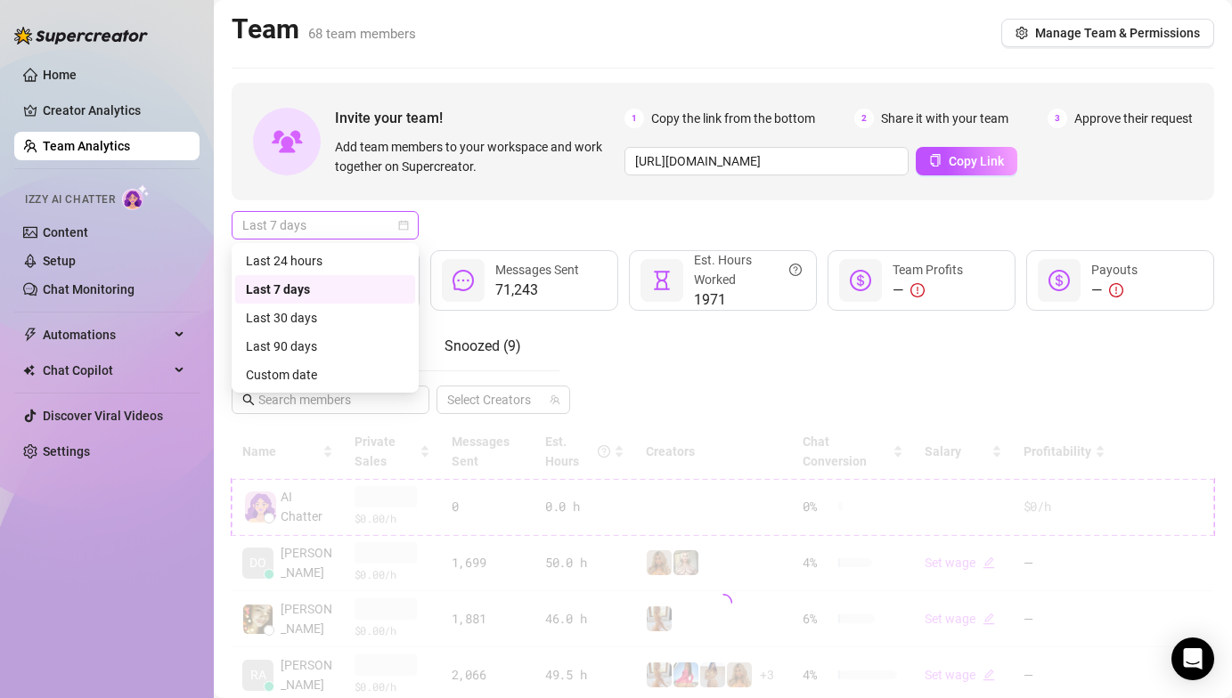
click at [355, 217] on span "Last 7 days" at bounding box center [325, 225] width 166 height 27
click at [337, 257] on div "Last 24 hours" at bounding box center [325, 261] width 159 height 20
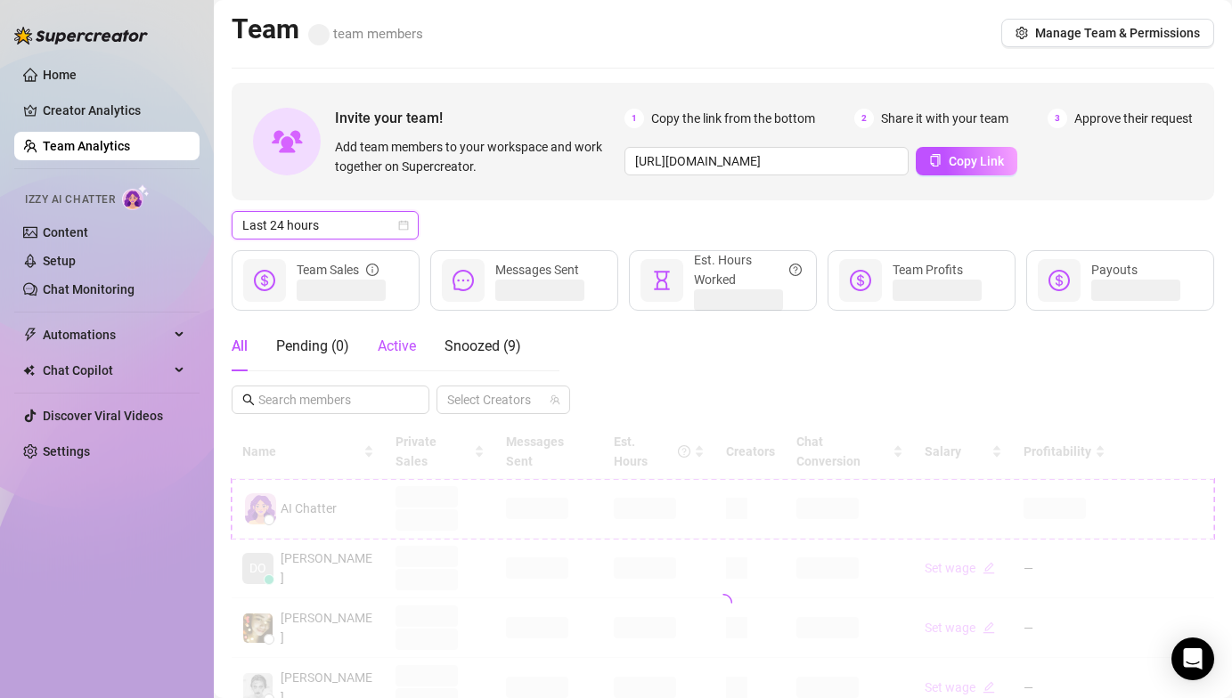
drag, startPoint x: 397, startPoint y: 354, endPoint x: 396, endPoint y: 343, distance: 10.7
click at [396, 350] on span "Active" at bounding box center [397, 346] width 38 height 17
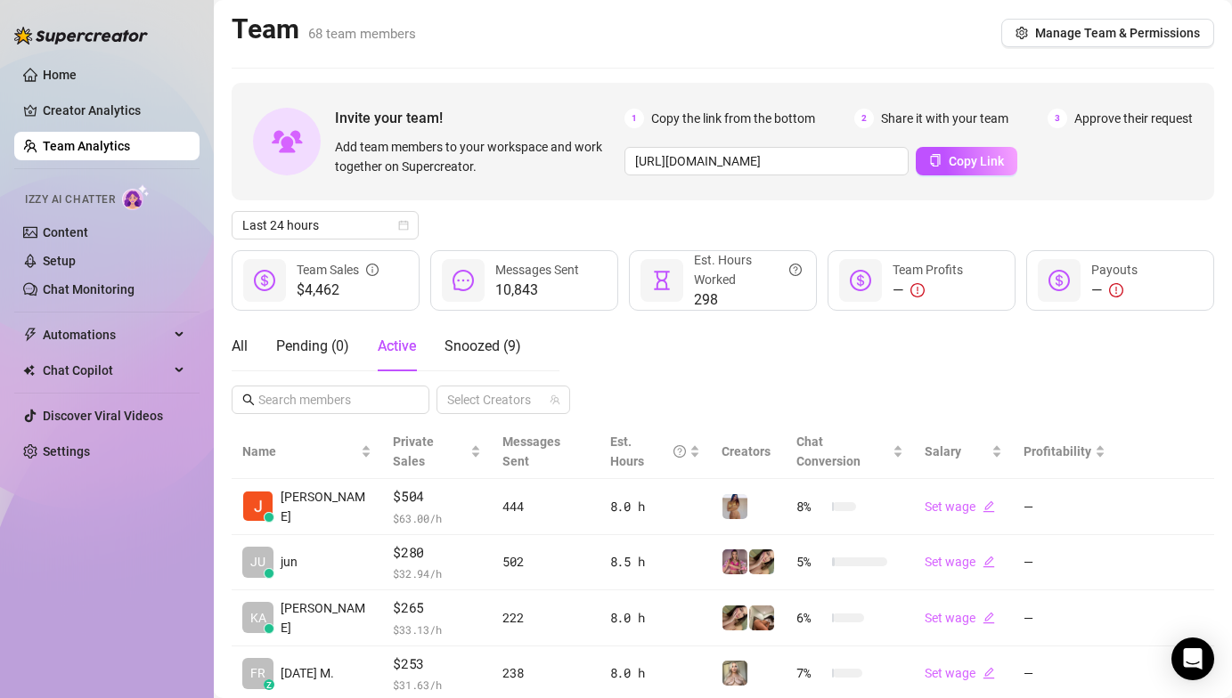
click at [595, 220] on div "Last 24 hours" at bounding box center [723, 225] width 983 height 29
click at [600, 221] on div "Last 24 hours" at bounding box center [723, 225] width 983 height 29
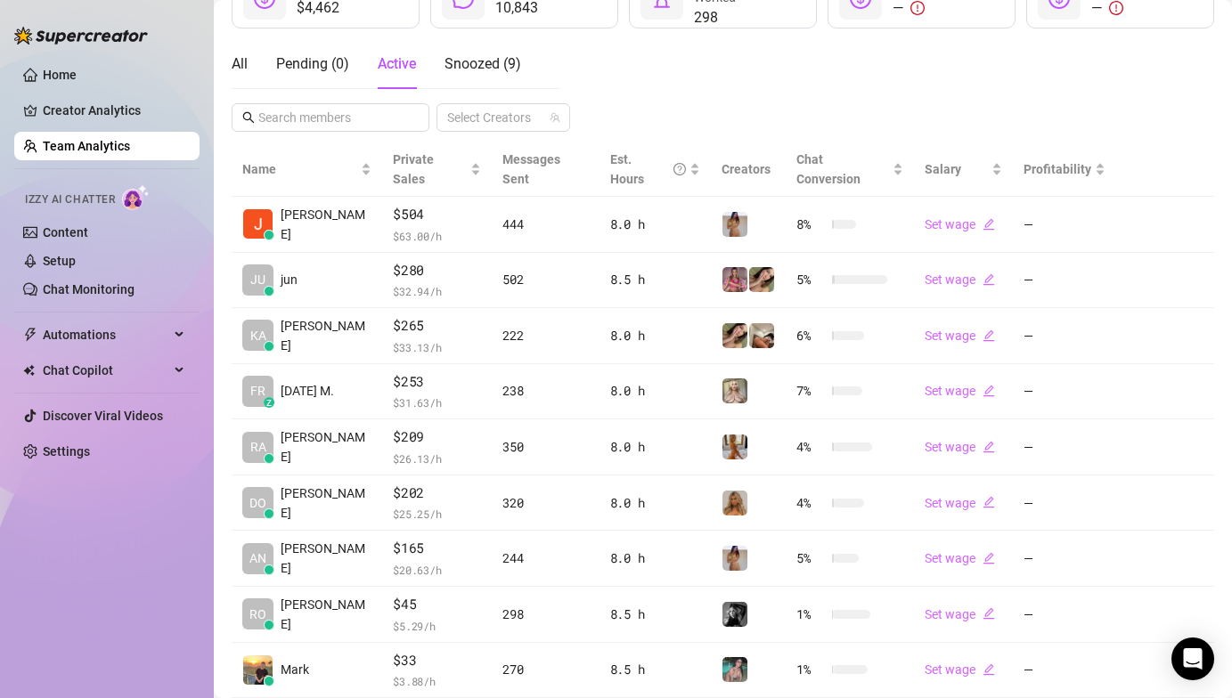
scroll to position [421, 0]
